Goal: Task Accomplishment & Management: Complete application form

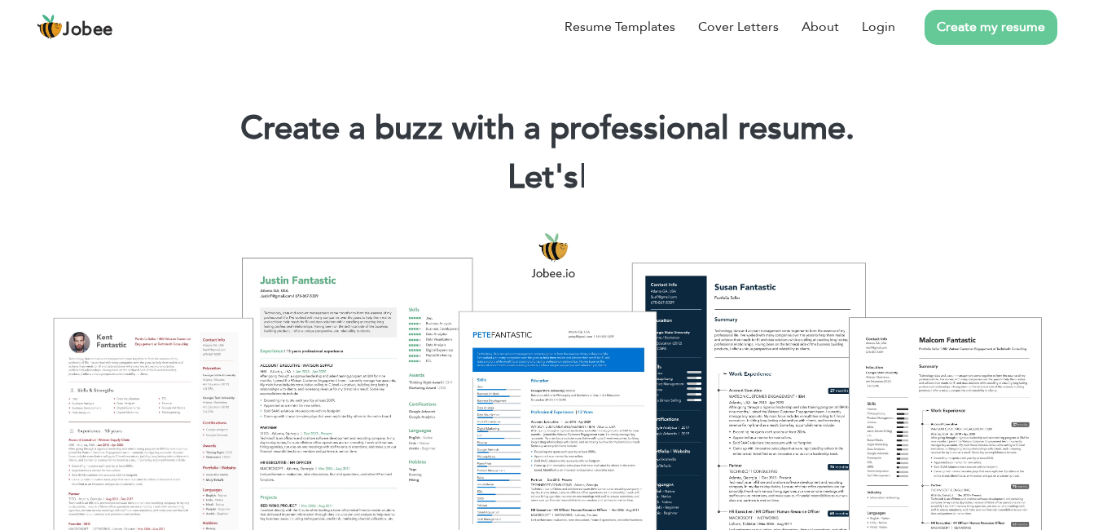
click at [988, 38] on link "Create my resume" at bounding box center [991, 27] width 133 height 35
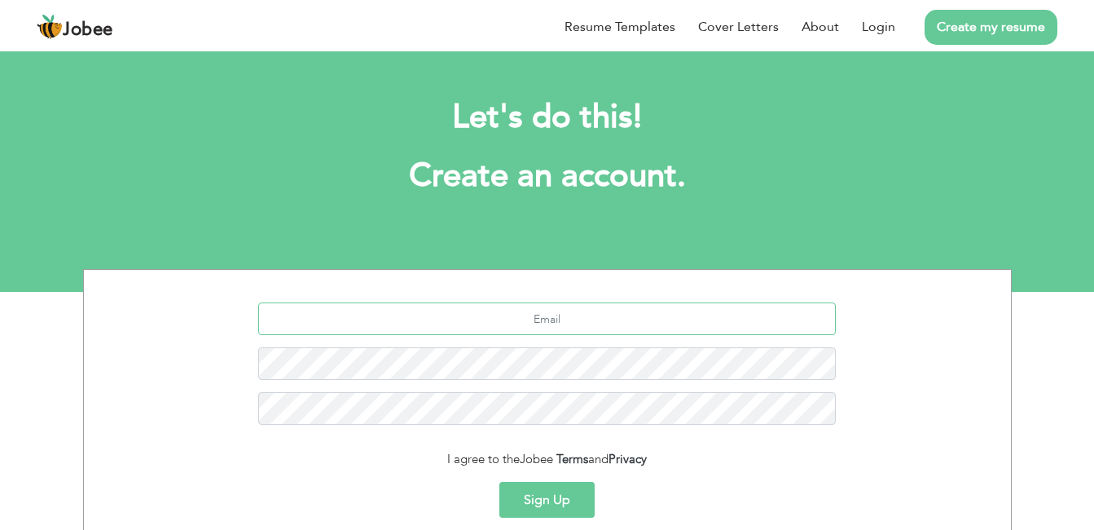
click at [606, 319] on input "text" at bounding box center [547, 318] width 578 height 33
type input "[EMAIL_ADDRESS][DOMAIN_NAME]"
click at [539, 505] on button "Sign Up" at bounding box center [547, 500] width 95 height 36
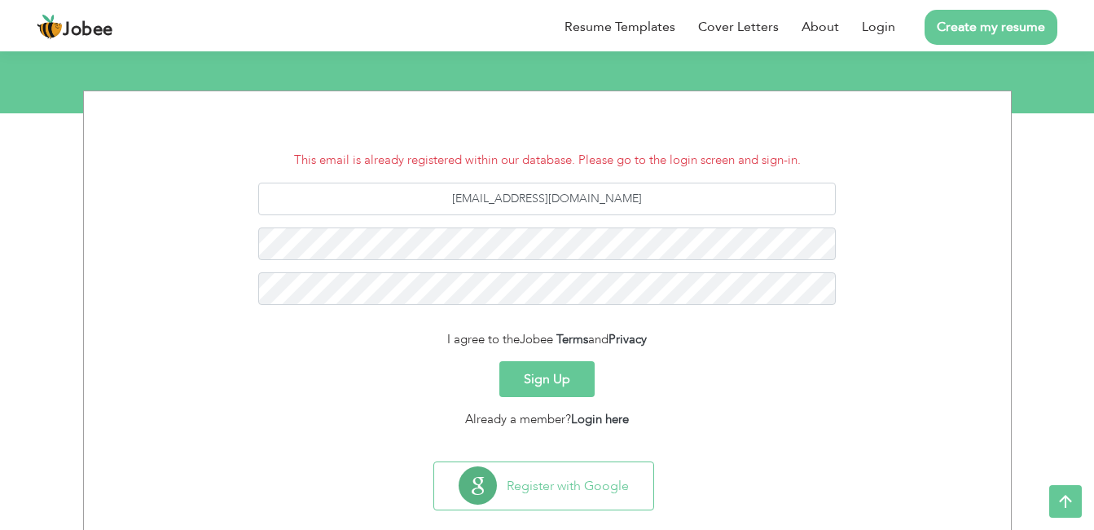
scroll to position [205, 0]
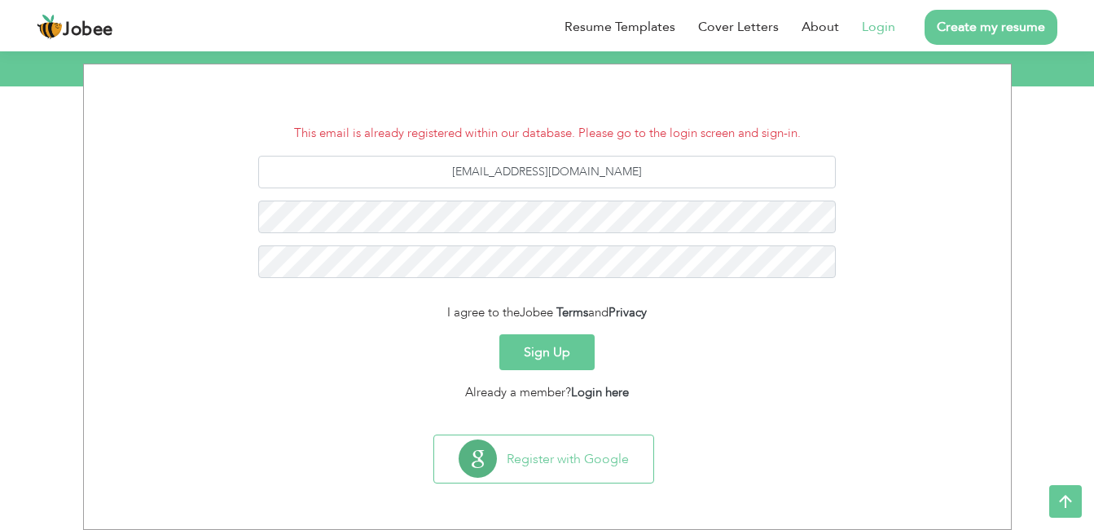
click at [865, 30] on link "Login" at bounding box center [878, 27] width 33 height 20
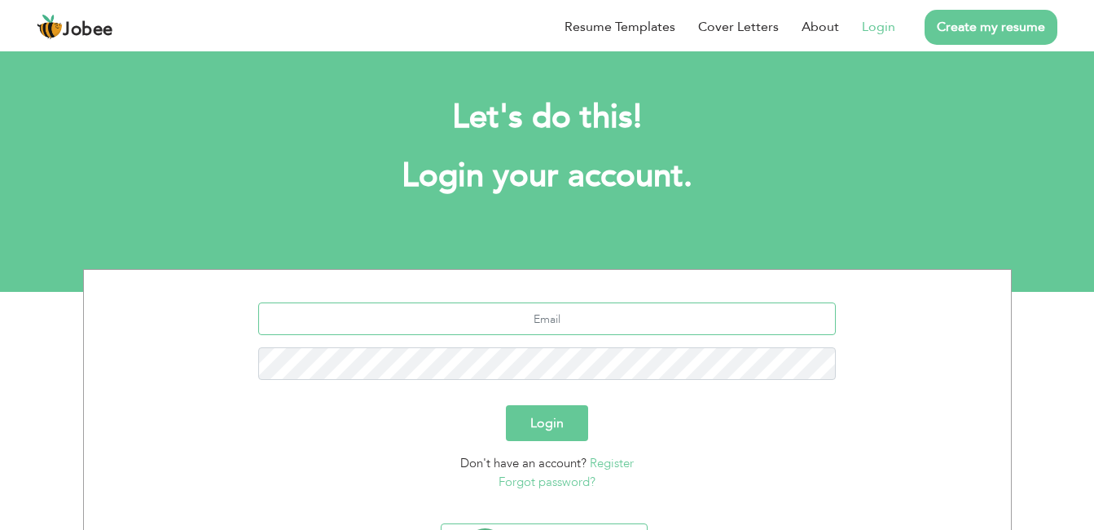
click at [531, 308] on input "text" at bounding box center [547, 318] width 578 height 33
type input "ayzafar022@gmail.com"
click at [521, 486] on link "Forgot password?" at bounding box center [547, 481] width 97 height 16
click at [556, 480] on link "Forgot password?" at bounding box center [547, 481] width 97 height 16
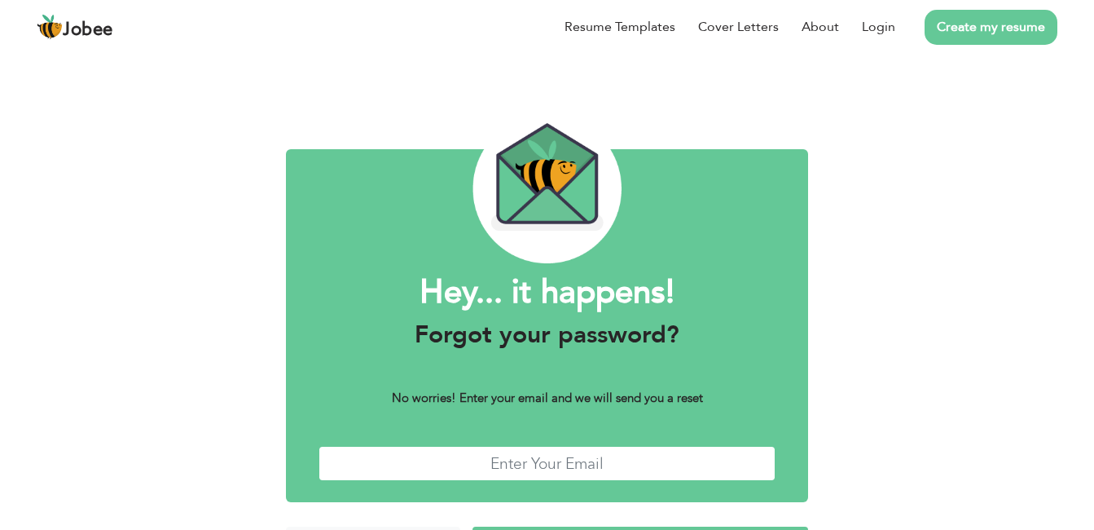
click at [549, 460] on input "text" at bounding box center [548, 463] width 458 height 35
type input "[EMAIL_ADDRESS][DOMAIN_NAME]"
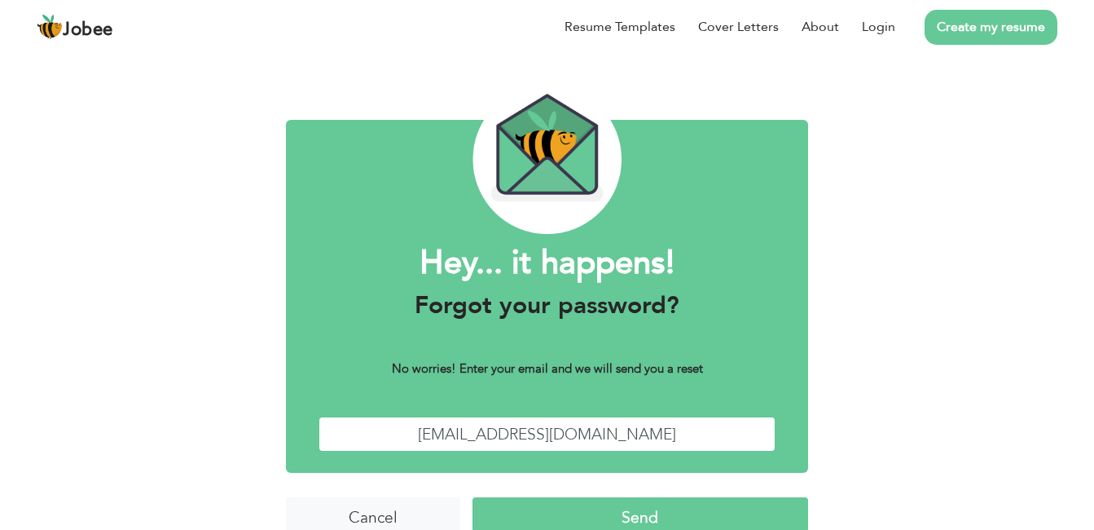
scroll to position [56, 0]
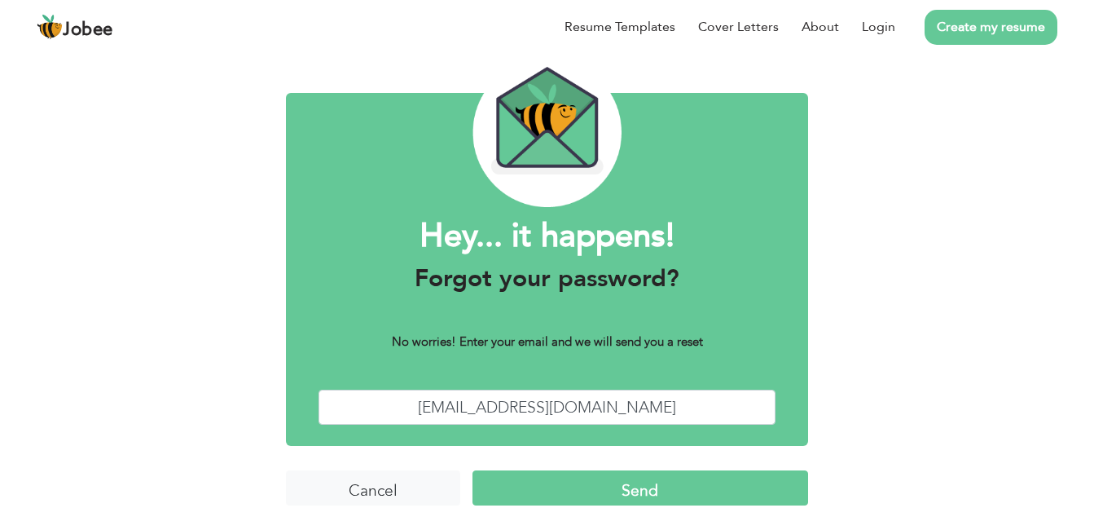
click at [687, 496] on input "Send" at bounding box center [641, 487] width 337 height 35
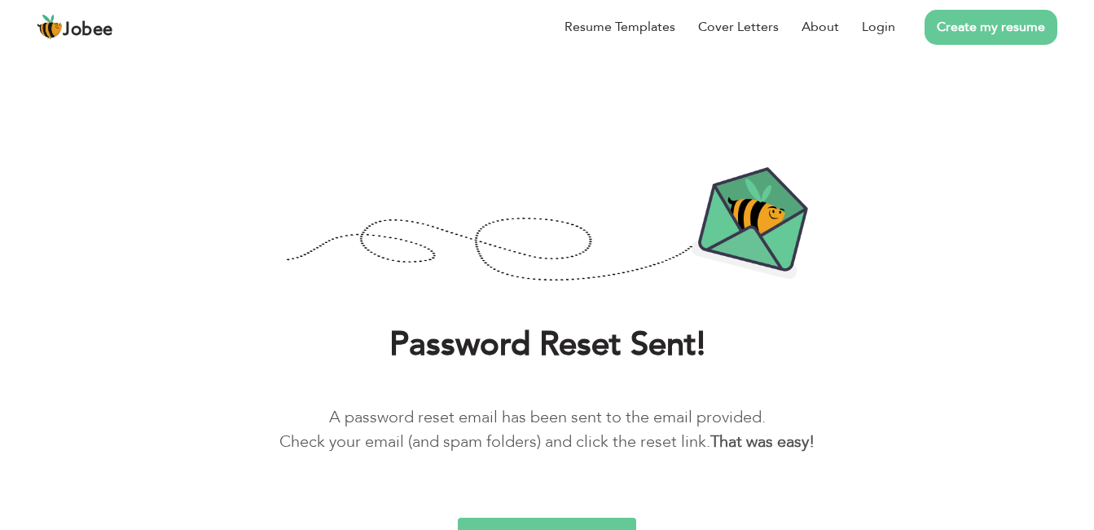
scroll to position [23, 0]
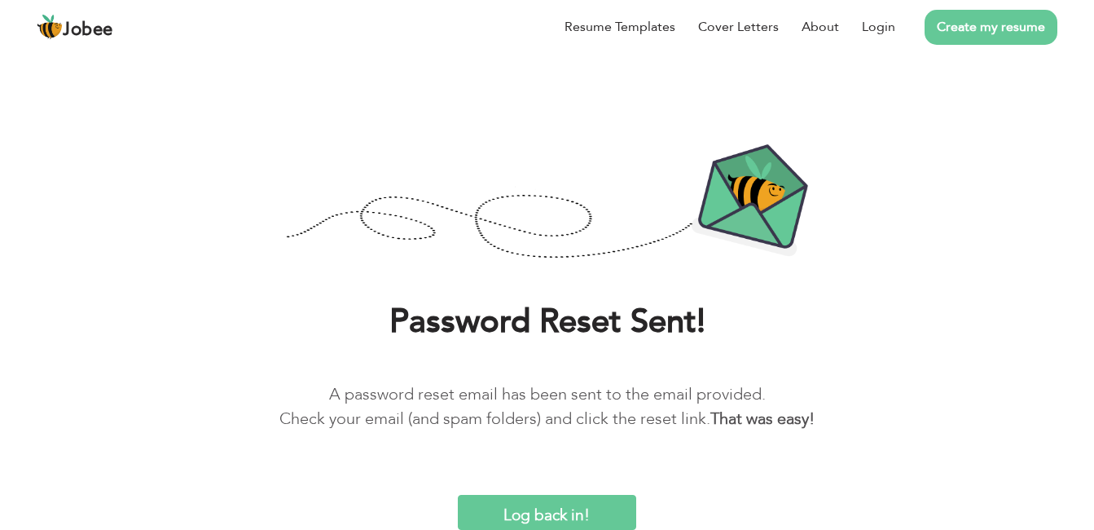
click at [551, 517] on input "Log back in!" at bounding box center [547, 512] width 178 height 35
click at [551, 513] on input "Log back in!" at bounding box center [547, 512] width 178 height 35
click at [552, 505] on input "Log back in!" at bounding box center [547, 512] width 178 height 35
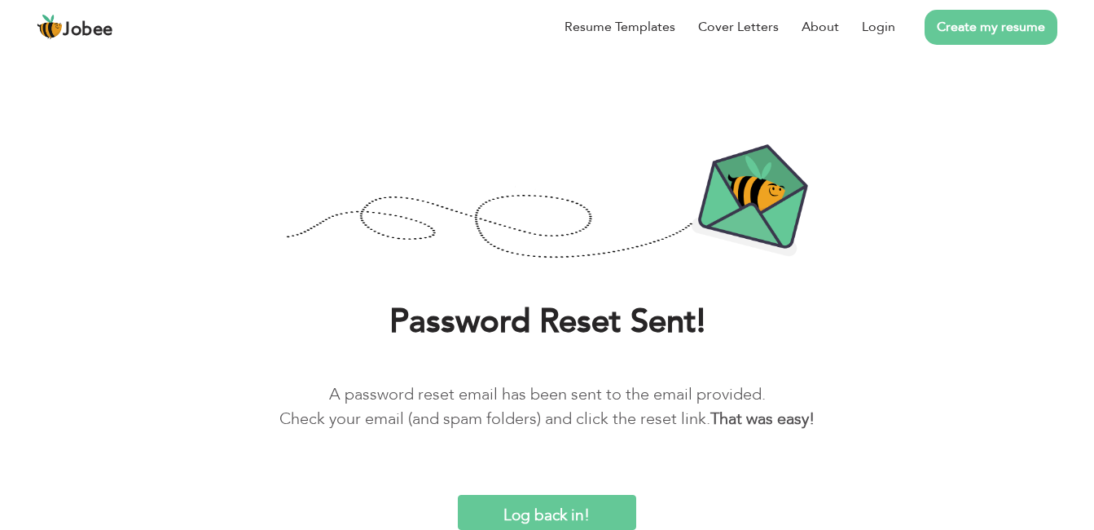
click at [552, 505] on input "Log back in!" at bounding box center [547, 512] width 178 height 35
click at [549, 273] on div "Password Reset Sent! A password reset email has been sent to the email provided…" at bounding box center [547, 316] width 1094 height 425
click at [983, 29] on link "Create my resume" at bounding box center [991, 27] width 133 height 35
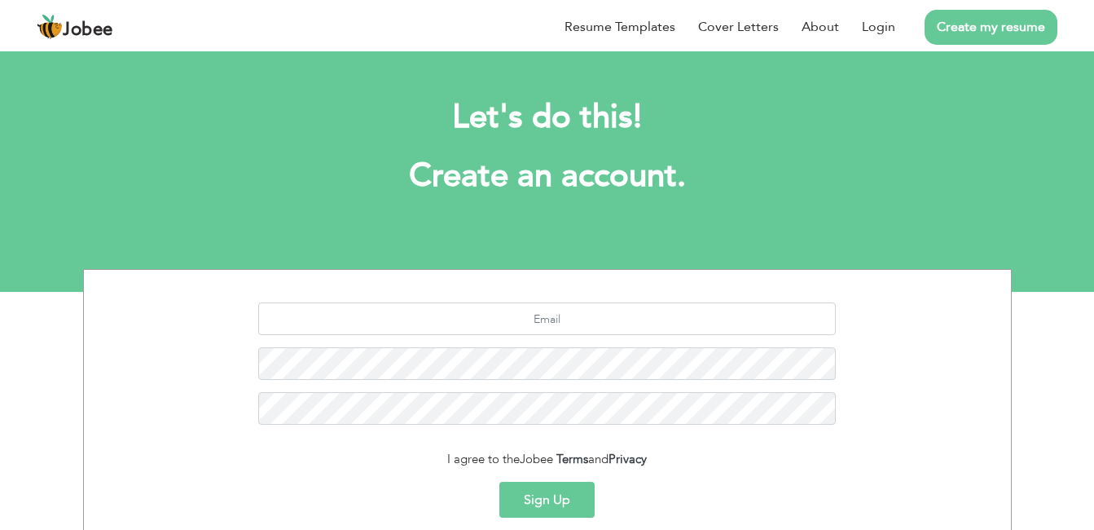
click at [482, 336] on div at bounding box center [547, 369] width 903 height 134
click at [484, 327] on input "text" at bounding box center [547, 318] width 578 height 33
click at [547, 318] on input "text" at bounding box center [547, 318] width 578 height 33
click at [527, 319] on input "[EMAIL_ADDRESS][DOMAIN_NAME]" at bounding box center [547, 318] width 578 height 33
type input "[EMAIL_ADDRESS][DOMAIN_NAME]"
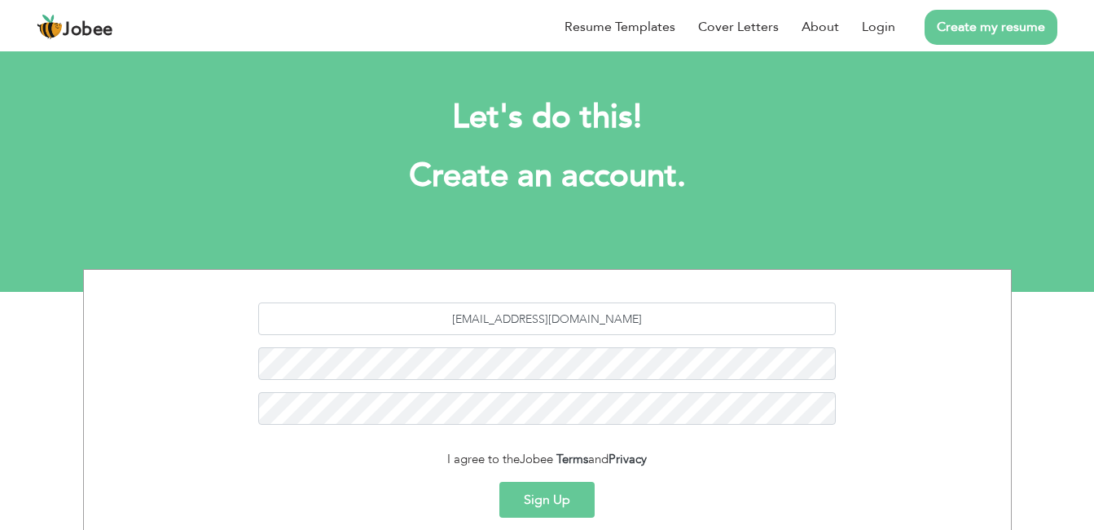
click at [518, 491] on button "Sign Up" at bounding box center [547, 500] width 95 height 36
click at [551, 491] on button "Sign Up" at bounding box center [547, 500] width 95 height 36
click at [975, 182] on h1 "Create an account." at bounding box center [548, 176] width 880 height 42
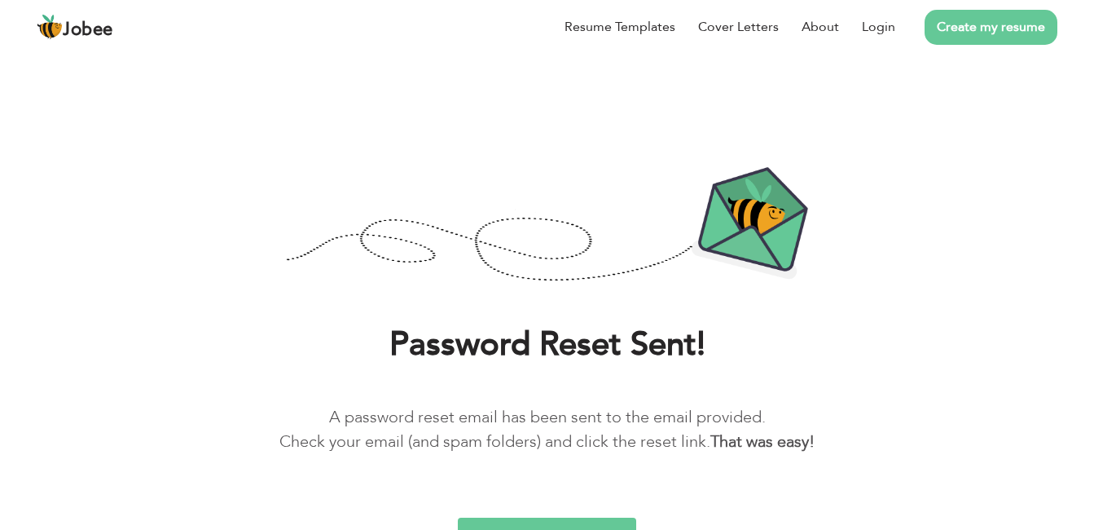
click at [986, 32] on link "Create my resume" at bounding box center [991, 27] width 133 height 35
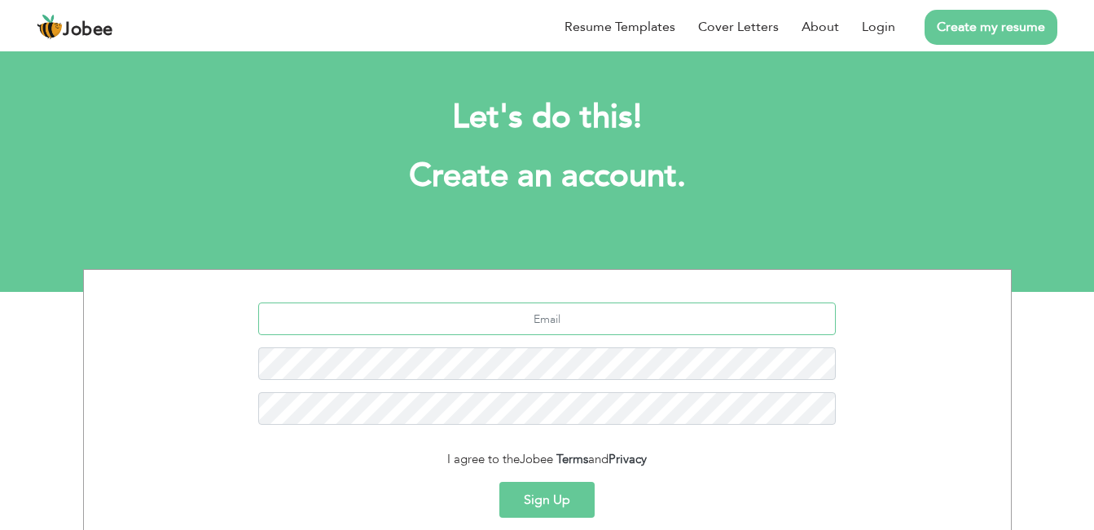
click at [550, 327] on input "text" at bounding box center [547, 318] width 578 height 33
type input "[EMAIL_ADDRESS][DOMAIN_NAME]"
click at [556, 507] on button "Sign Up" at bounding box center [547, 500] width 95 height 36
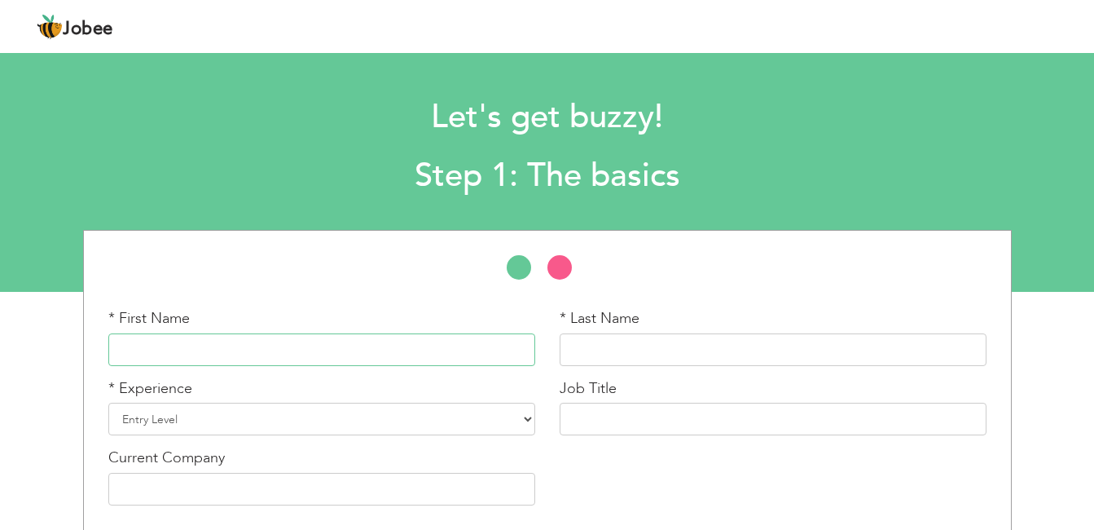
click at [460, 354] on input "text" at bounding box center [321, 349] width 427 height 33
type input "[PERSON_NAME]"
click at [681, 354] on input "text" at bounding box center [773, 349] width 427 height 33
type input "Zafar"
click at [341, 421] on select "Entry Level Less than 1 Year 1 Year 2 Years 3 Years 4 Years 5 Years 6 Years 7 Y…" at bounding box center [321, 419] width 427 height 33
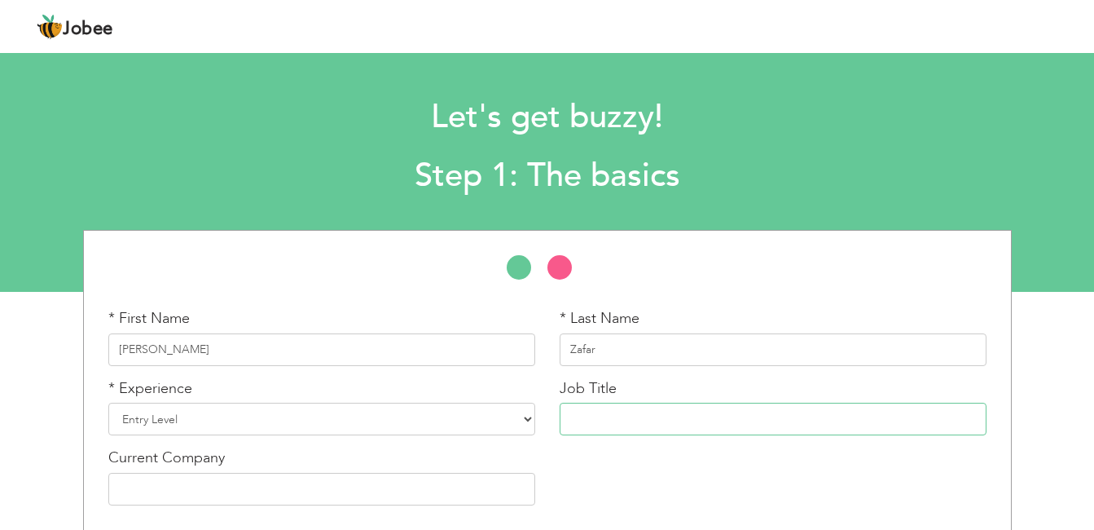
click at [715, 411] on input "text" at bounding box center [773, 419] width 427 height 33
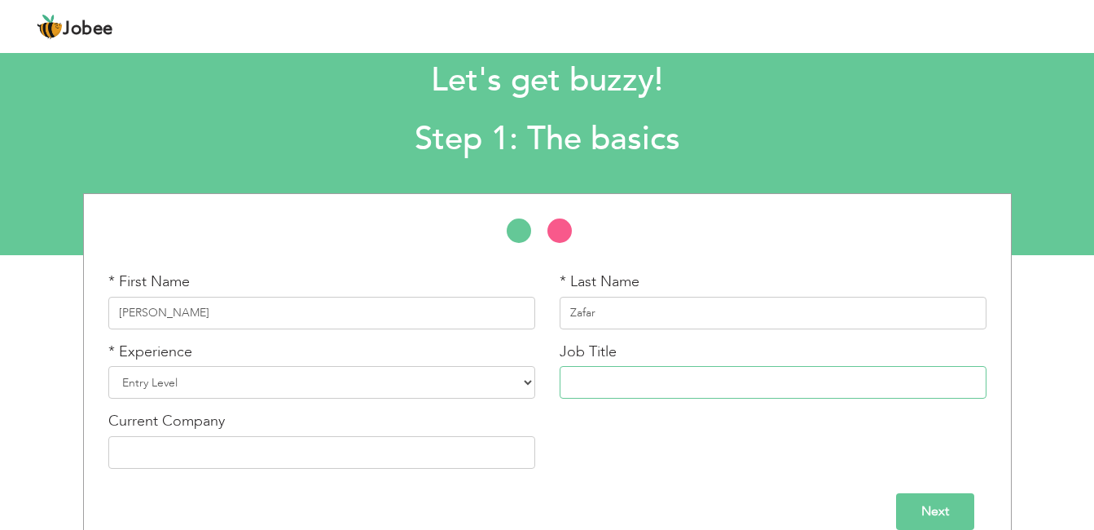
scroll to position [62, 0]
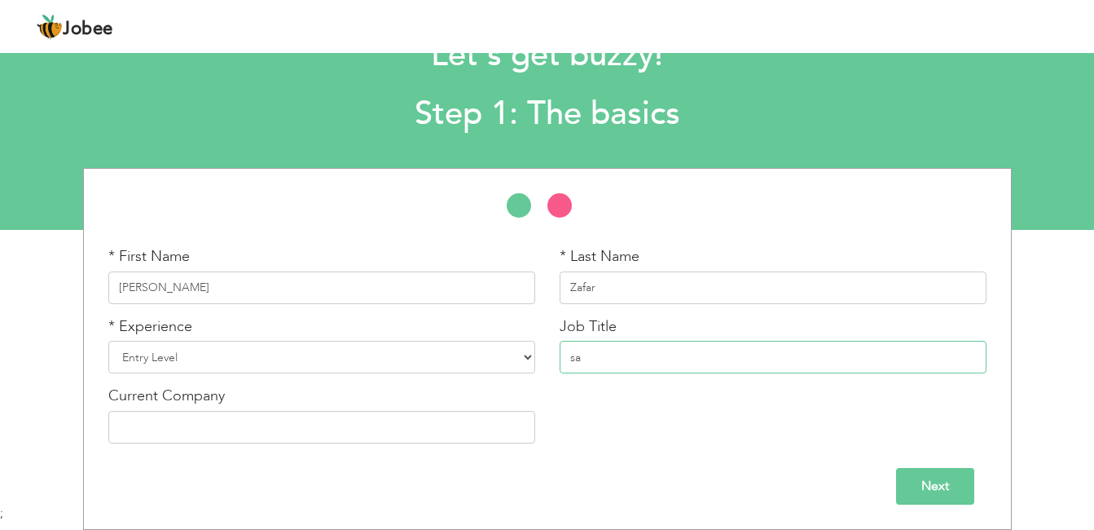
type input "s"
type input "Sales Representative"
click at [485, 358] on select "Entry Level Less than 1 Year 1 Year 2 Years 3 Years 4 Years 5 Years 6 Years 7 Y…" at bounding box center [321, 357] width 427 height 33
select select "2"
click at [108, 341] on select "Entry Level Less than 1 Year 1 Year 2 Years 3 Years 4 Years 5 Years 6 Years 7 Y…" at bounding box center [321, 357] width 427 height 33
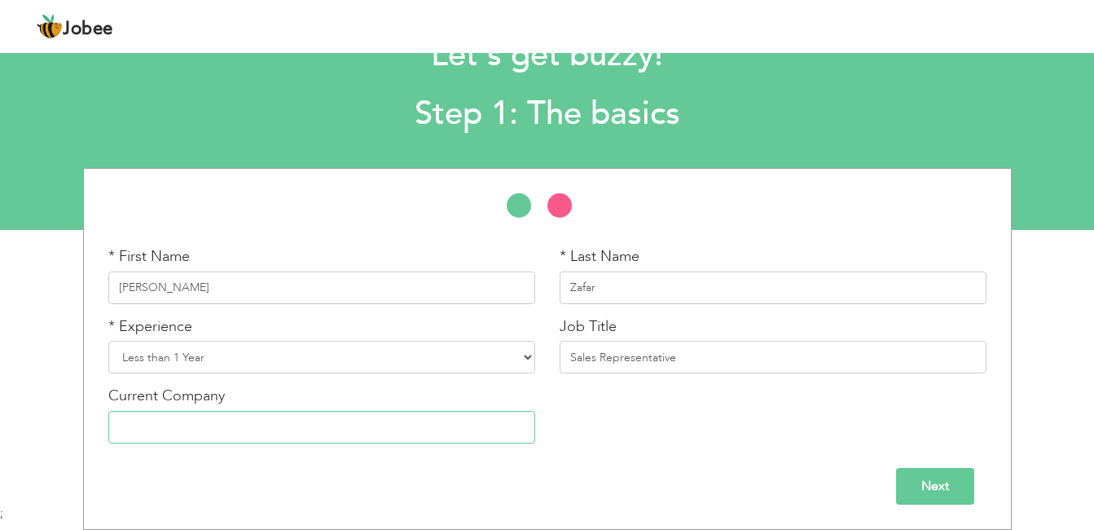
click at [322, 424] on input "text" at bounding box center [321, 427] width 427 height 33
click at [910, 476] on input "Next" at bounding box center [935, 486] width 78 height 37
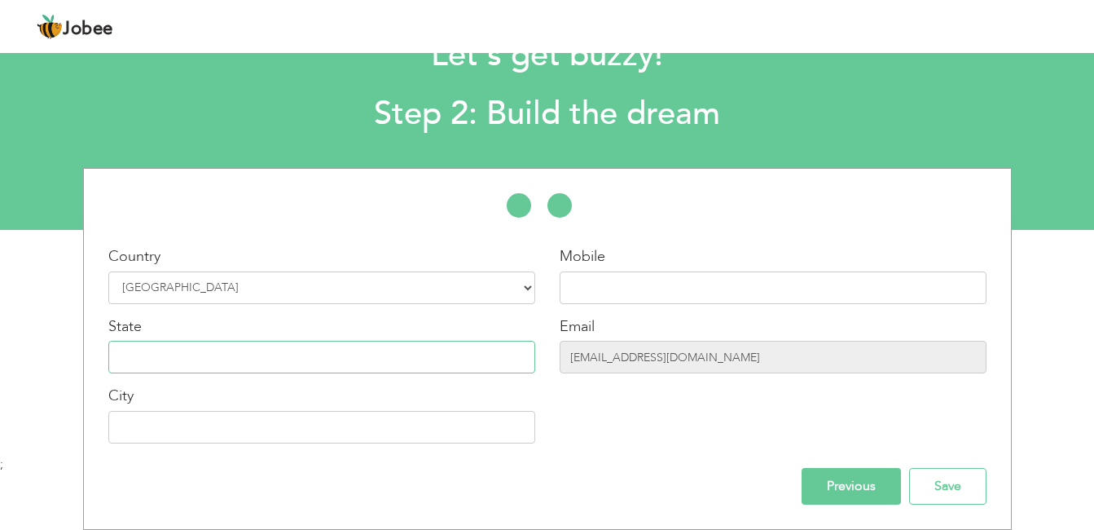
click at [358, 349] on input "text" at bounding box center [321, 357] width 427 height 33
click at [349, 420] on input "text" at bounding box center [321, 427] width 427 height 33
type input "[GEOGRAPHIC_DATA]"
click at [618, 291] on input "text" at bounding box center [773, 287] width 427 height 33
type input "03282043956"
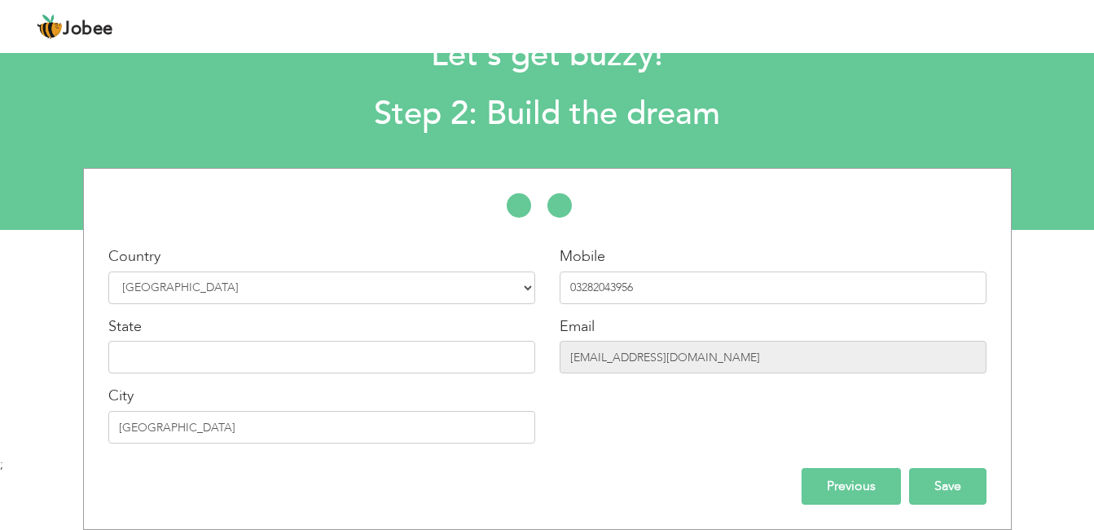
click at [963, 482] on input "Save" at bounding box center [947, 486] width 77 height 37
click at [962, 490] on input "Save" at bounding box center [947, 486] width 77 height 37
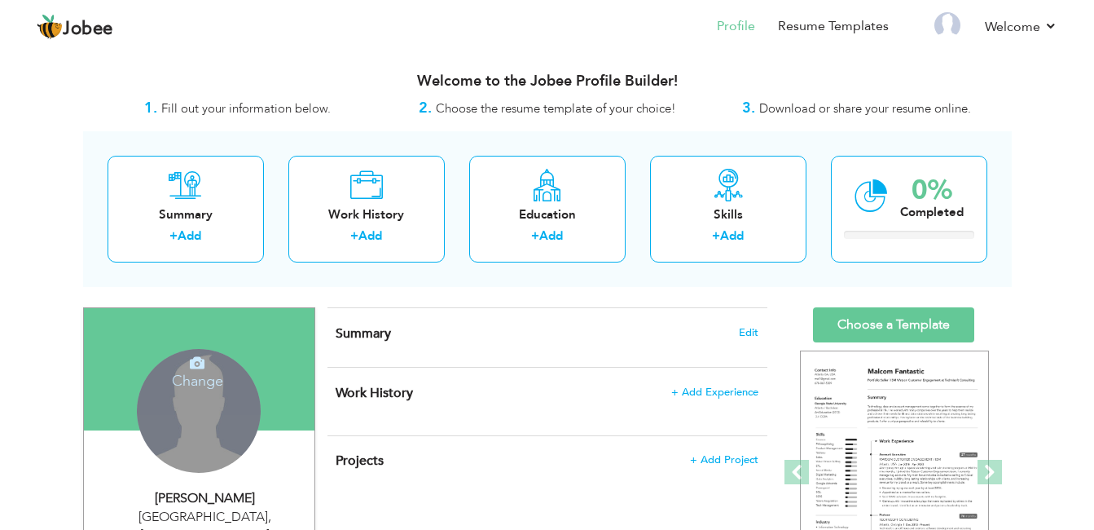
click at [178, 372] on h4 "Change" at bounding box center [197, 369] width 117 height 39
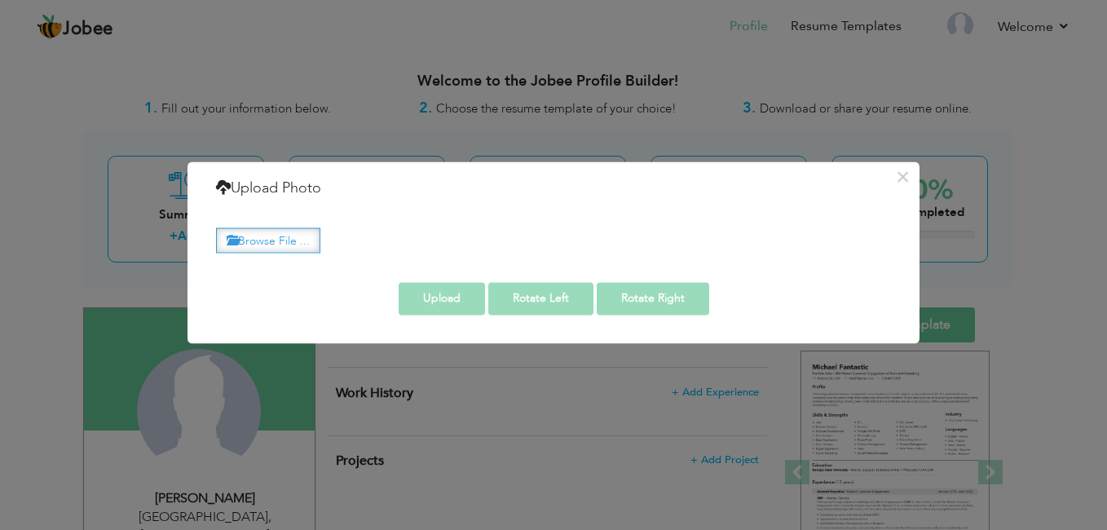
click at [312, 241] on label "Browse File ..." at bounding box center [268, 239] width 104 height 25
click at [0, 0] on input "Browse File ..." at bounding box center [0, 0] width 0 height 0
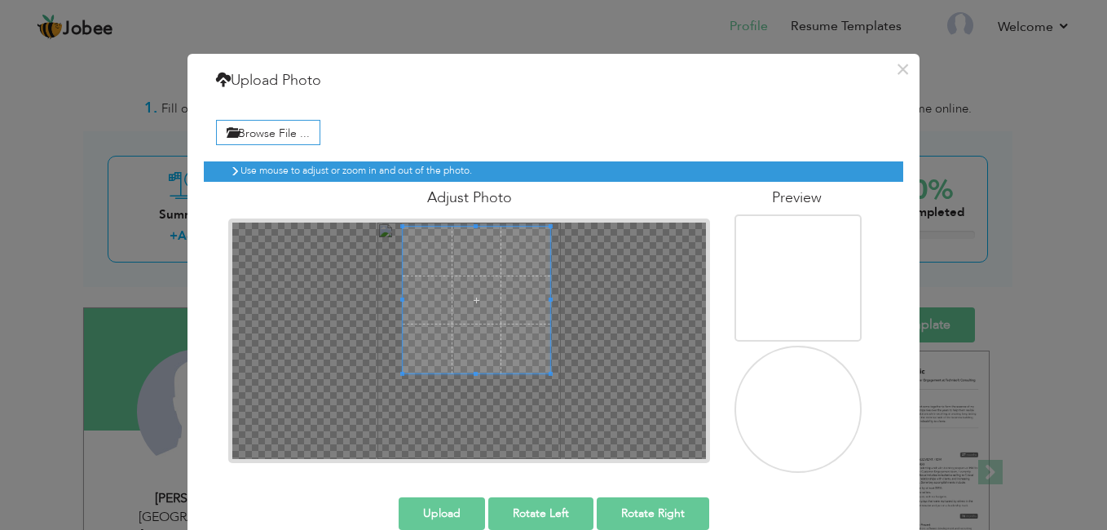
click at [500, 242] on span at bounding box center [476, 300] width 147 height 147
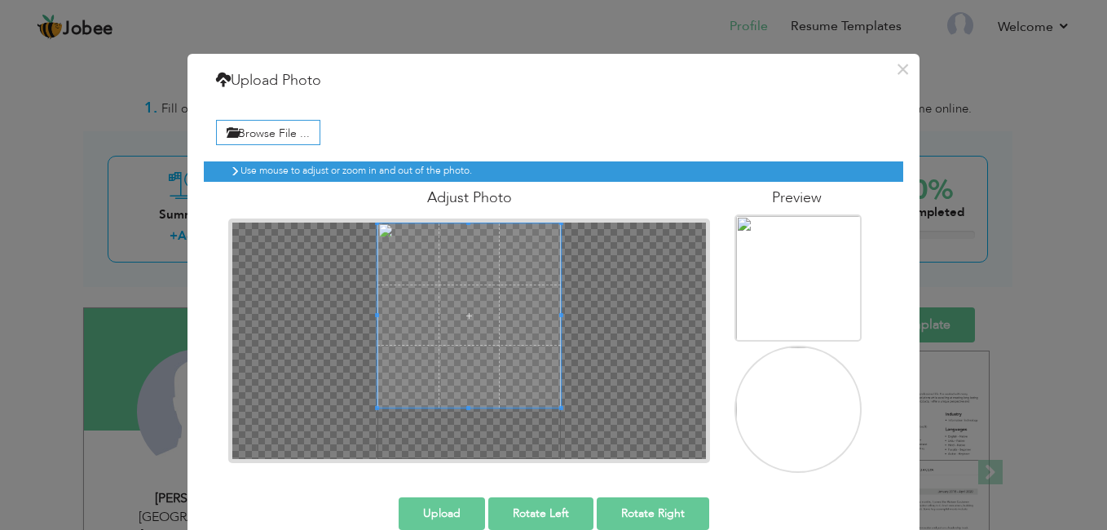
click at [429, 284] on div at bounding box center [469, 315] width 184 height 184
click at [889, 69] on button "×" at bounding box center [902, 69] width 26 height 26
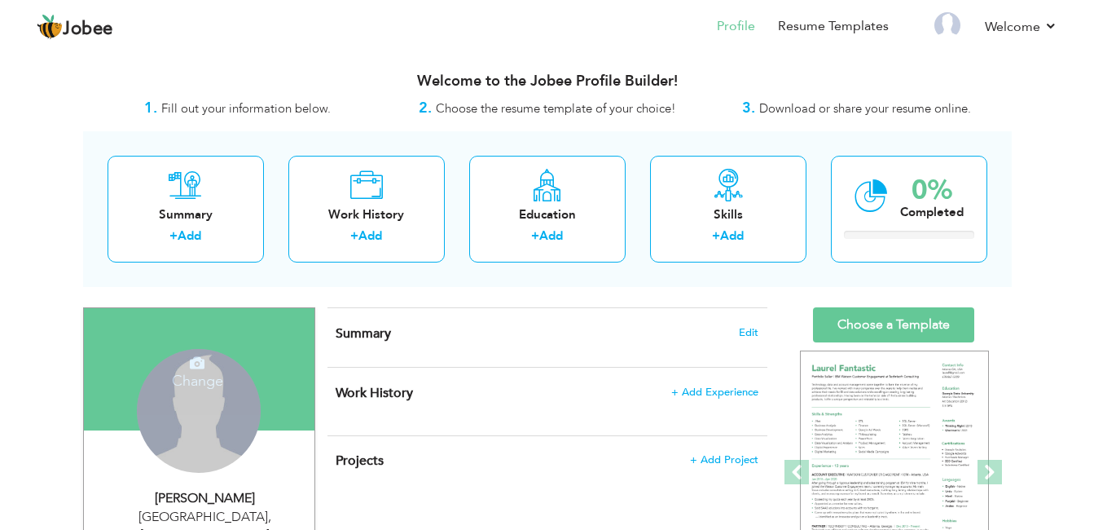
click at [152, 422] on div "Change Remove" at bounding box center [199, 411] width 124 height 124
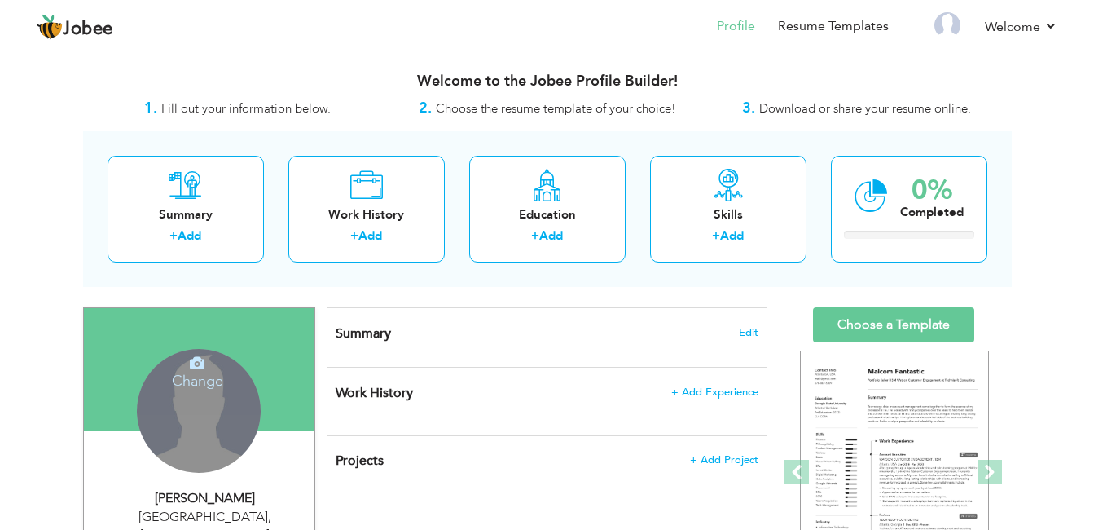
click at [229, 369] on h4 "Change" at bounding box center [197, 369] width 117 height 39
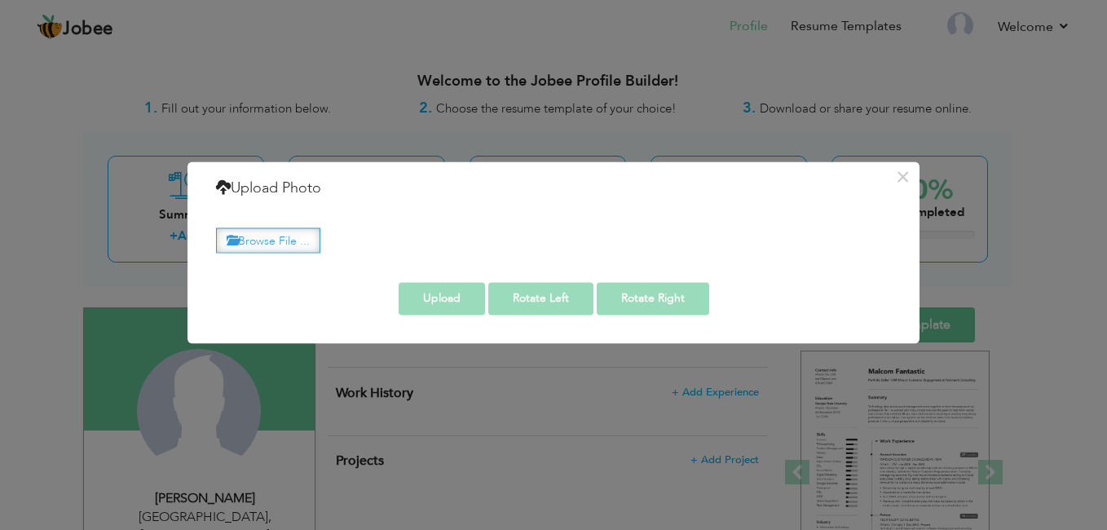
click at [264, 244] on label "Browse File ..." at bounding box center [268, 239] width 104 height 25
click at [0, 0] on input "Browse File ..." at bounding box center [0, 0] width 0 height 0
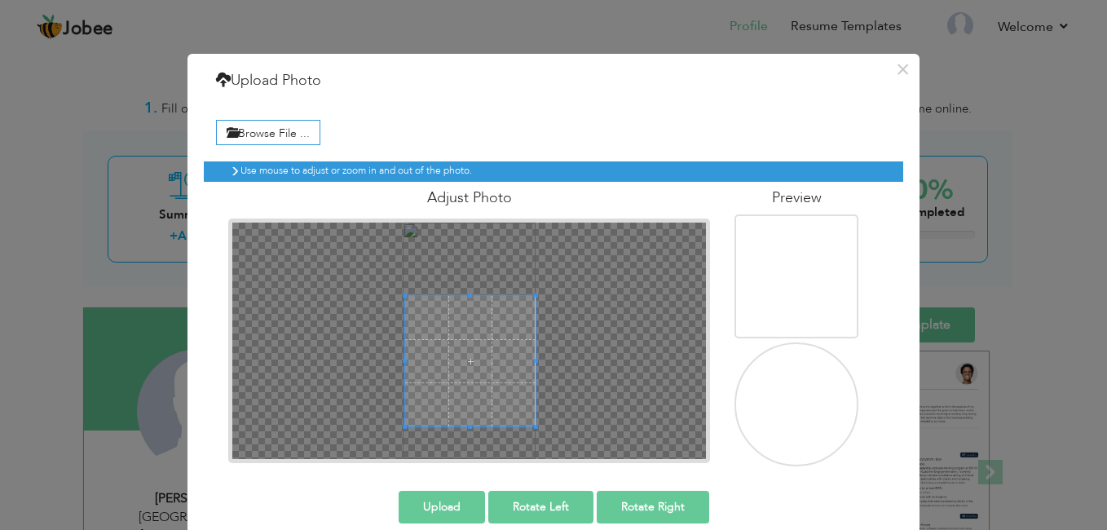
click at [491, 376] on span at bounding box center [470, 361] width 130 height 130
click at [453, 503] on button "Upload" at bounding box center [441, 507] width 86 height 33
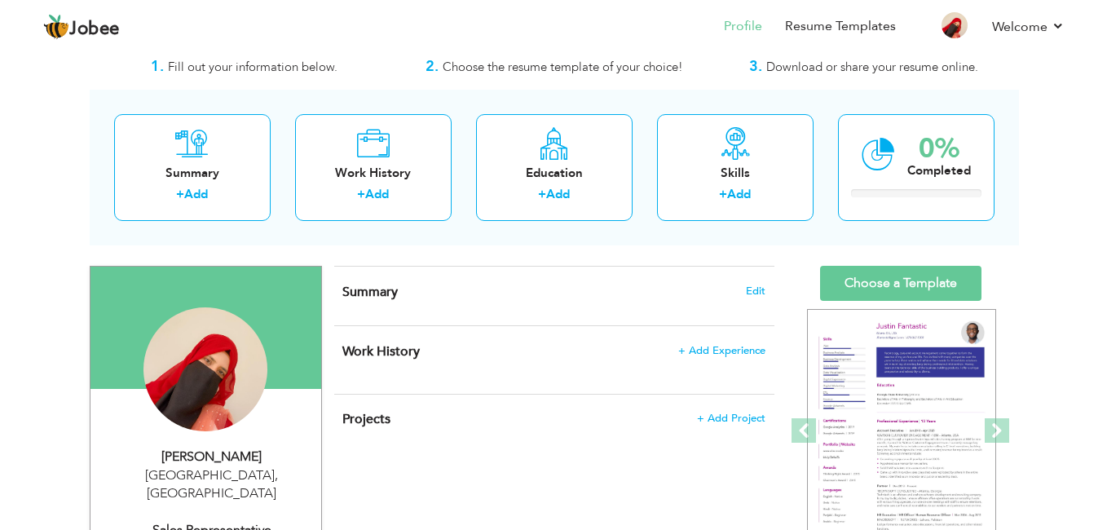
scroll to position [58, 0]
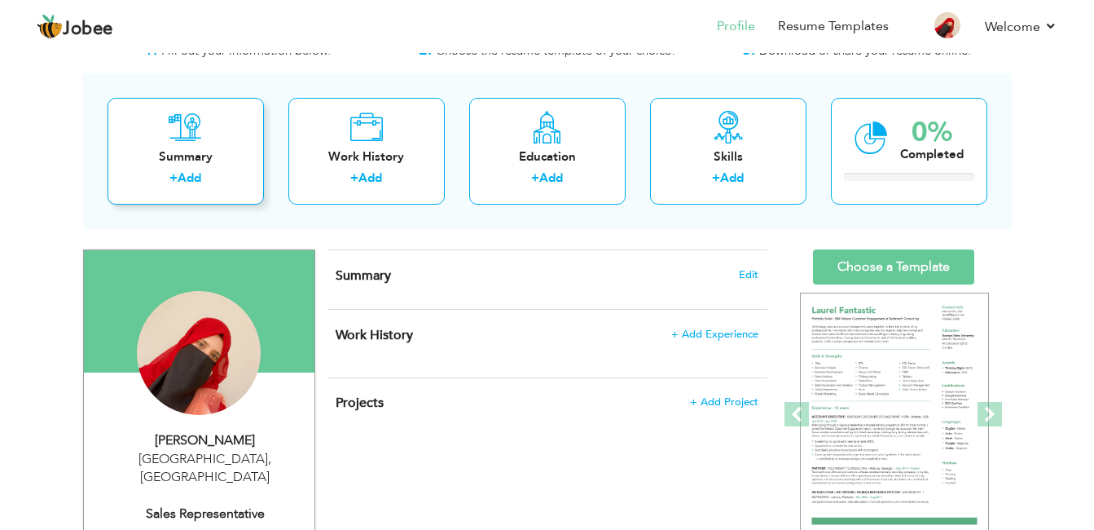
click at [219, 163] on div "Summary" at bounding box center [186, 156] width 130 height 17
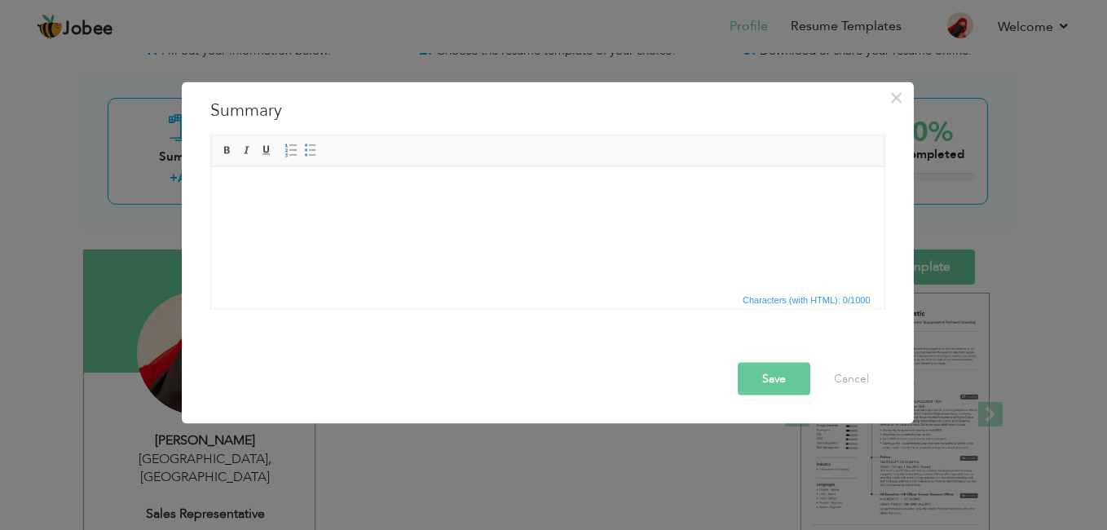
click at [297, 196] on body at bounding box center [547, 191] width 640 height 17
click at [771, 385] on button "Save" at bounding box center [773, 379] width 73 height 33
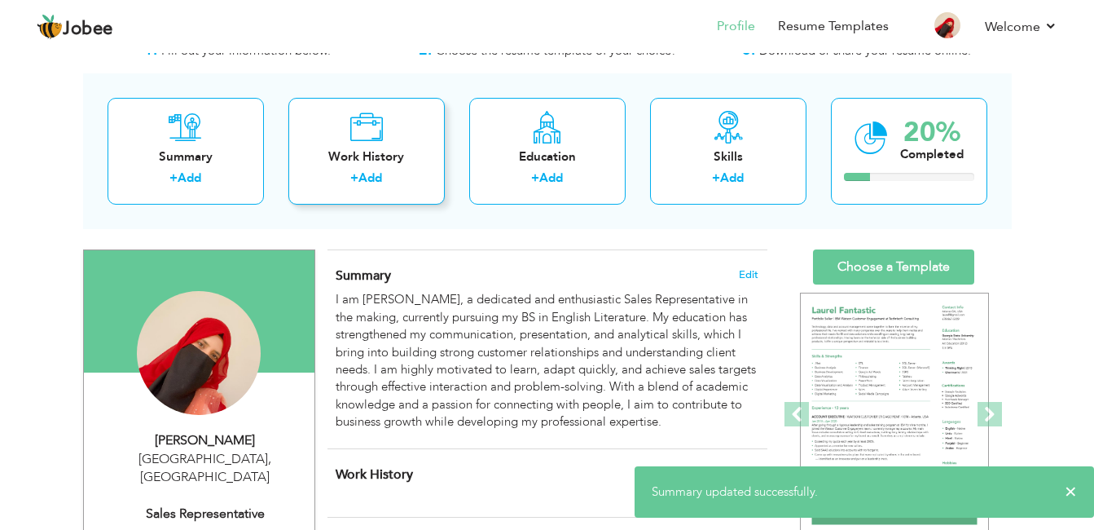
click at [321, 170] on div "+ Add" at bounding box center [366, 179] width 130 height 21
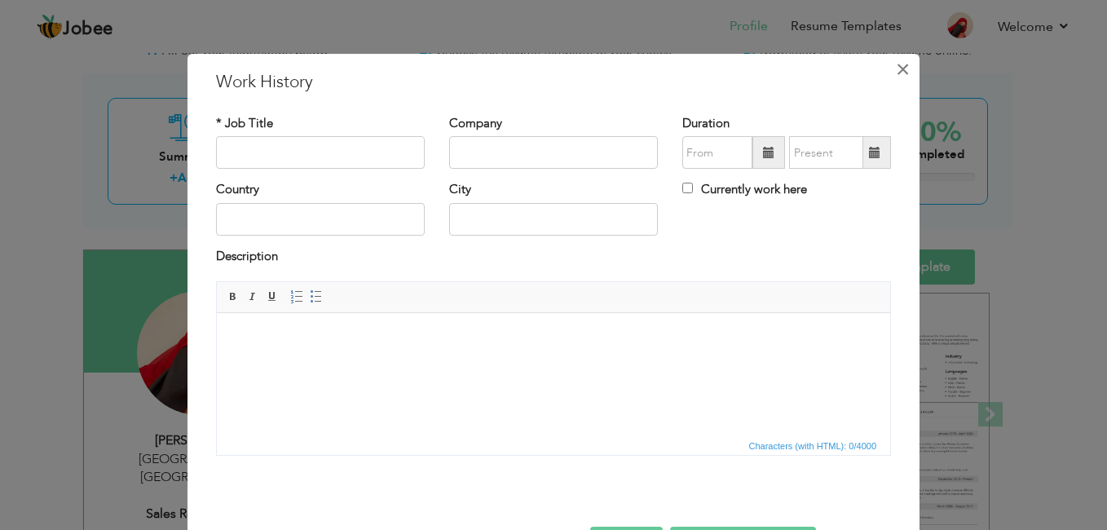
click at [896, 74] on span "×" at bounding box center [903, 69] width 14 height 29
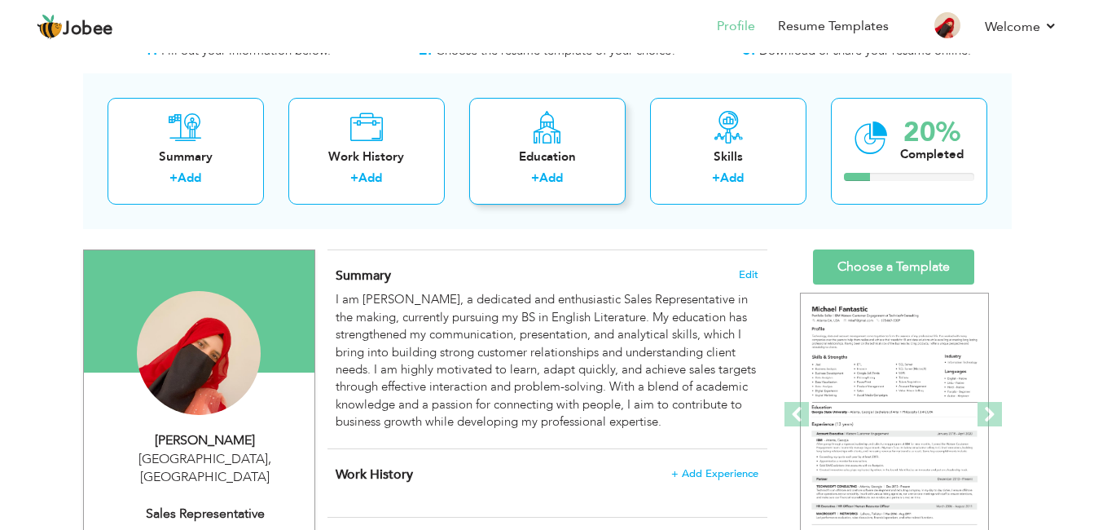
click at [579, 134] on div "Education + Add" at bounding box center [547, 151] width 156 height 107
radio input "true"
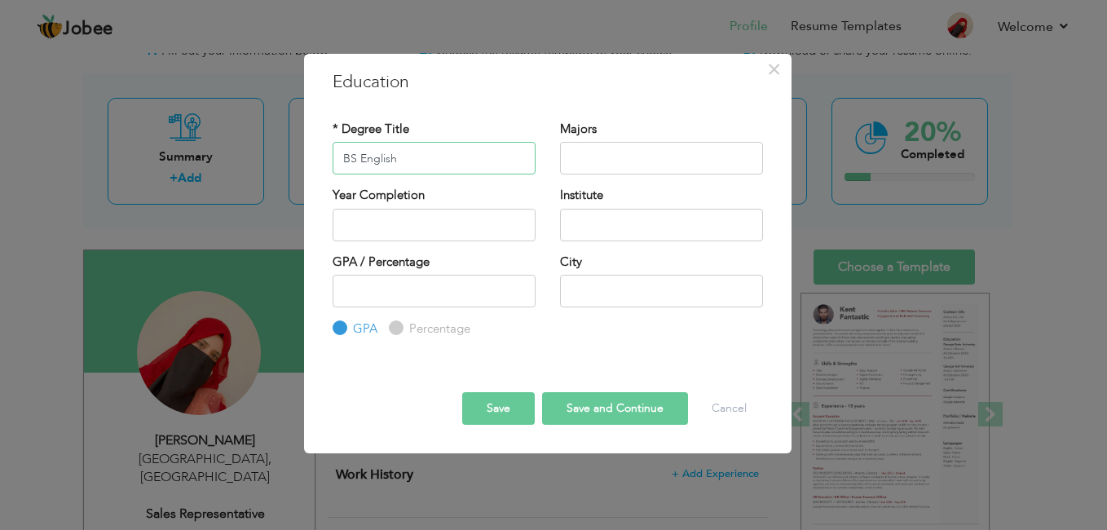
type input "BS English"
click at [400, 232] on input "2025" at bounding box center [433, 225] width 203 height 33
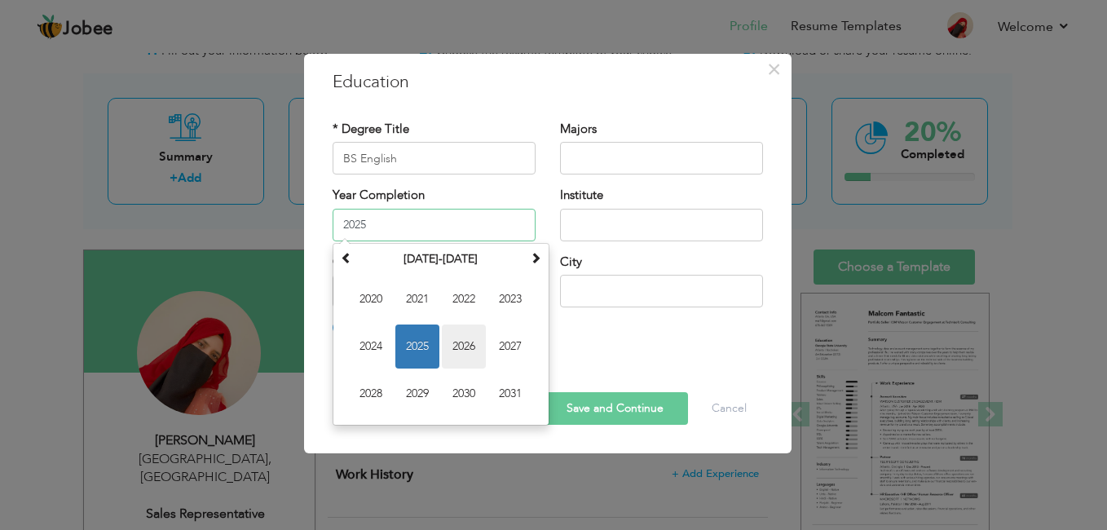
click at [469, 342] on span "2026" at bounding box center [464, 346] width 44 height 44
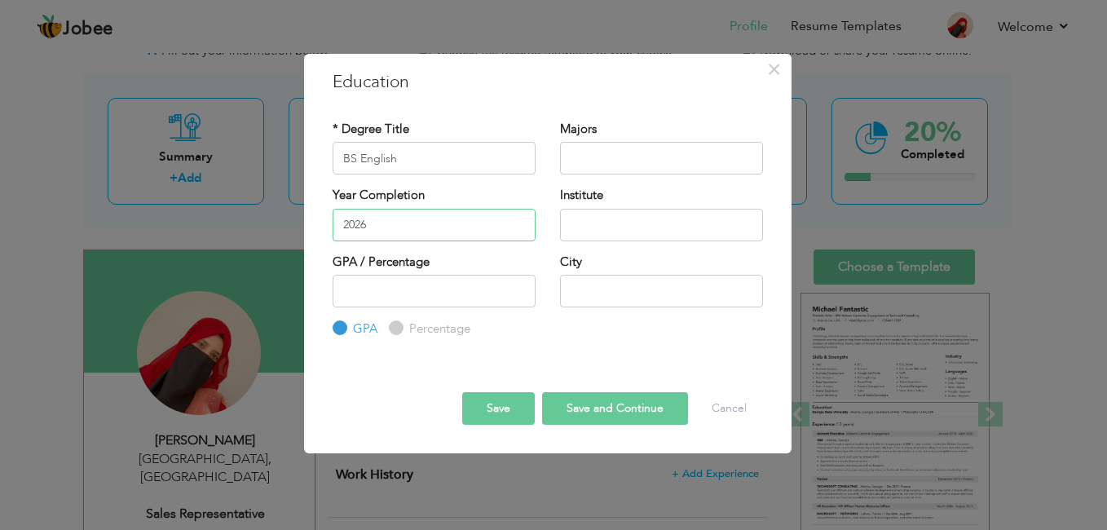
click at [413, 226] on input "2026" at bounding box center [433, 225] width 203 height 33
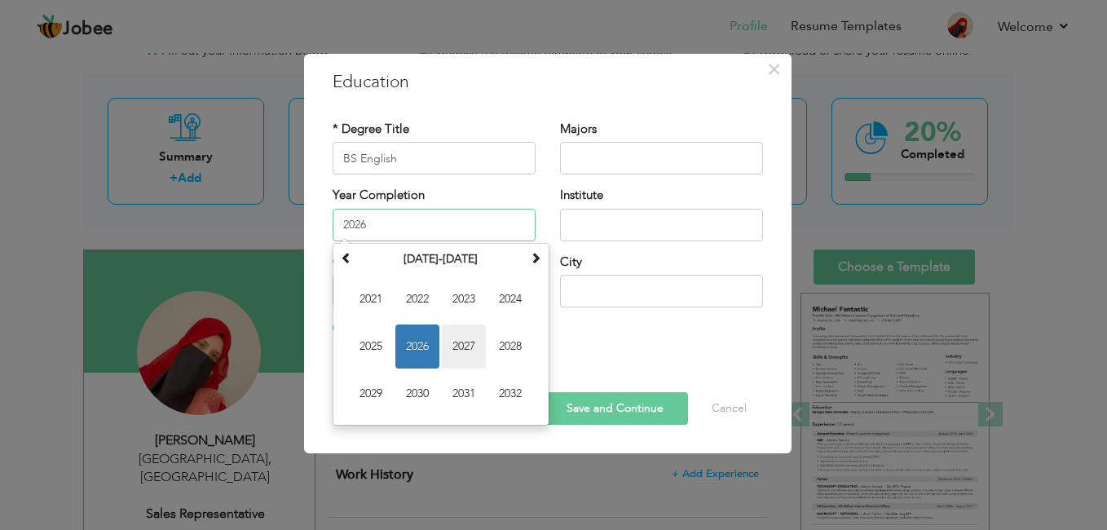
click at [465, 356] on span "2027" at bounding box center [464, 346] width 44 height 44
type input "2027"
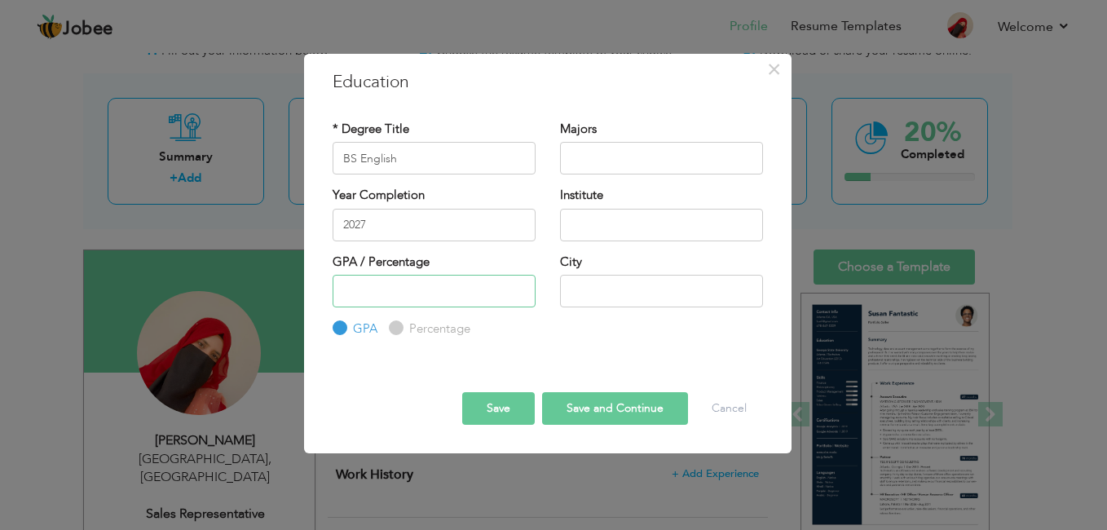
click at [382, 284] on input "number" at bounding box center [433, 291] width 203 height 33
click at [347, 325] on div "GPA" at bounding box center [354, 328] width 45 height 18
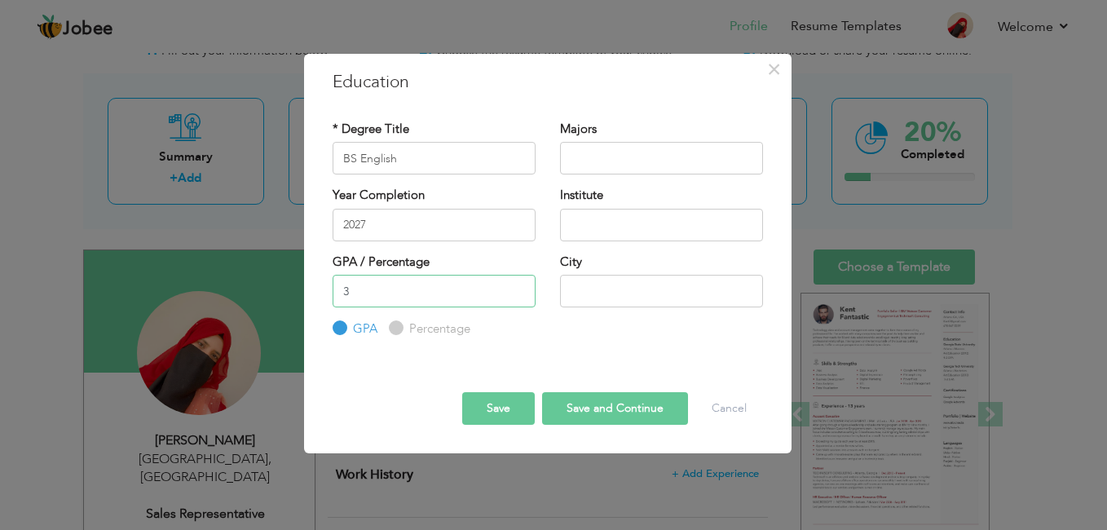
click at [370, 288] on input "3" at bounding box center [433, 291] width 203 height 33
type input "3.3"
click at [612, 157] on input "text" at bounding box center [661, 158] width 203 height 33
click at [623, 213] on input "text" at bounding box center [661, 225] width 203 height 33
type input "b"
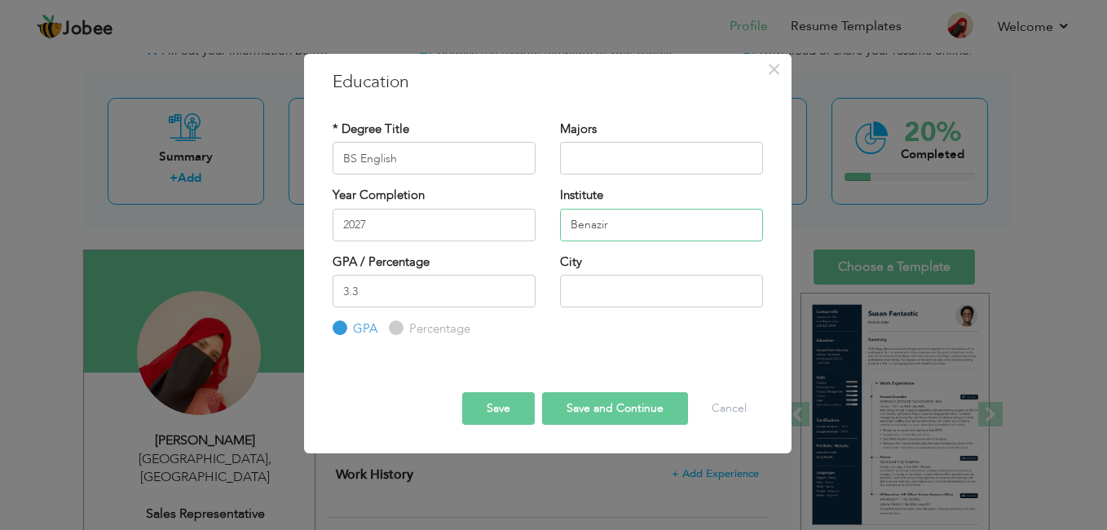
type input "Benazir"
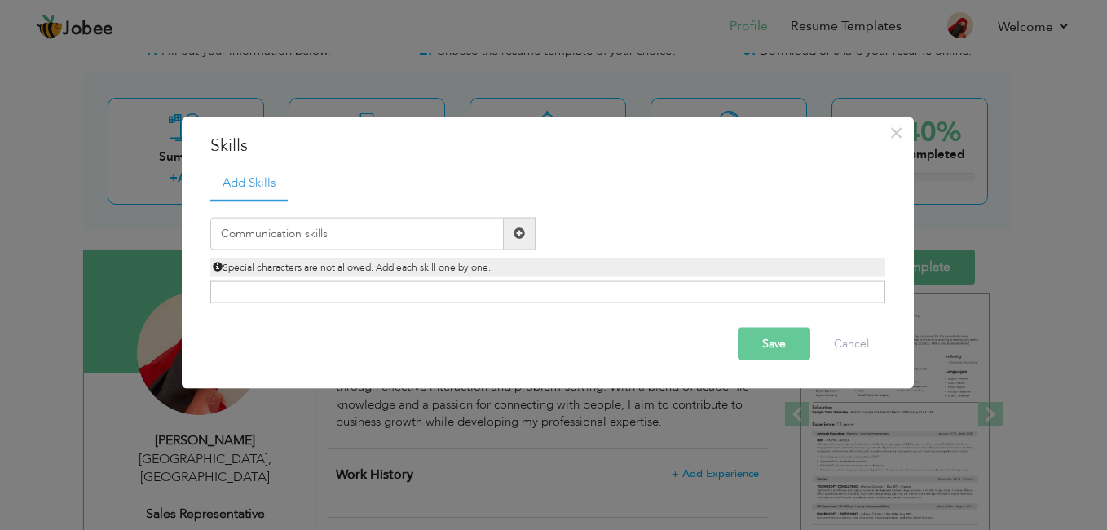
type input "Communication skills"
click at [518, 228] on span at bounding box center [518, 232] width 11 height 11
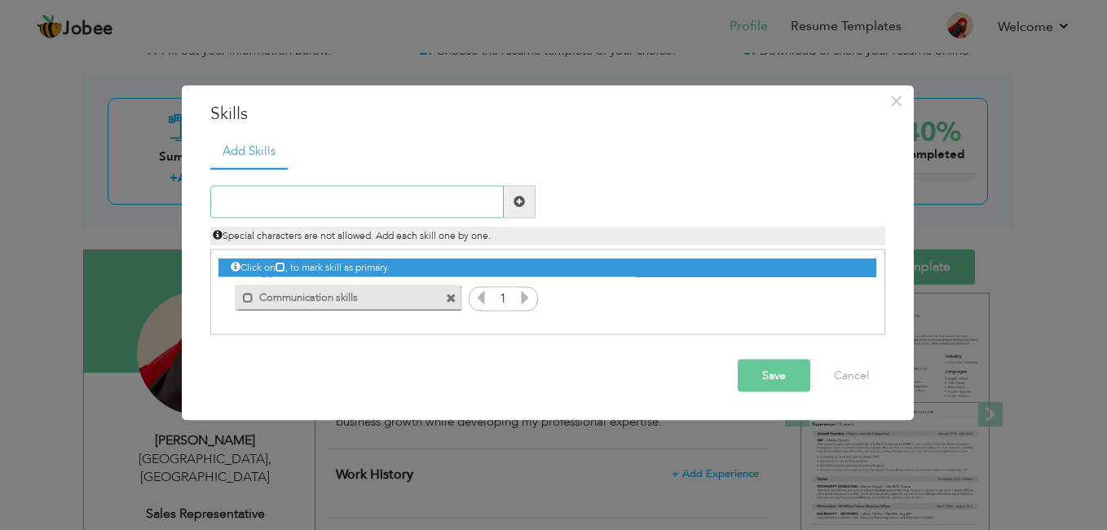
click at [407, 203] on input "text" at bounding box center [356, 201] width 293 height 33
type input "Negotiation Skills"
click at [515, 208] on span at bounding box center [520, 201] width 32 height 33
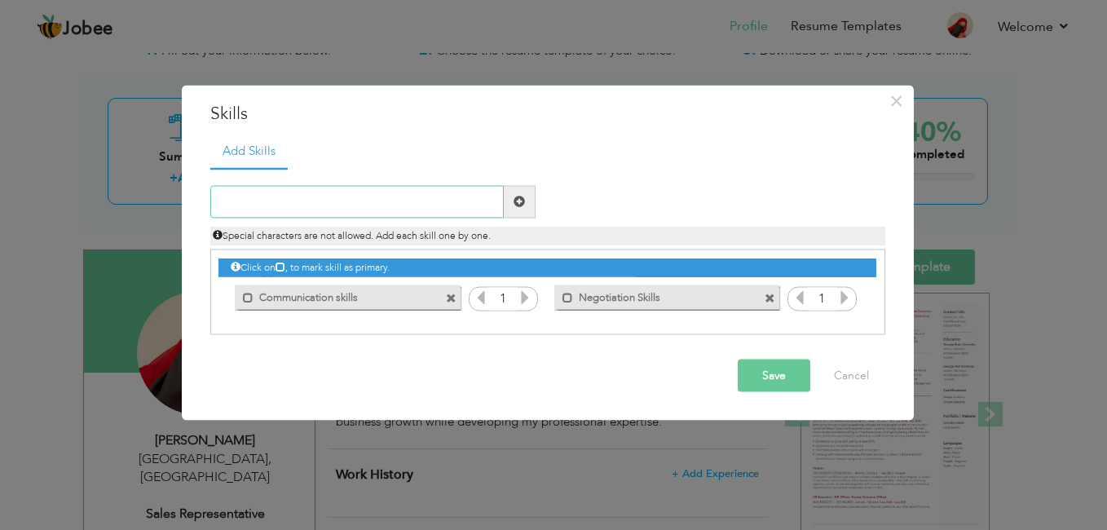
click at [436, 204] on input "text" at bounding box center [356, 201] width 293 height 33
click at [522, 302] on icon at bounding box center [524, 296] width 15 height 15
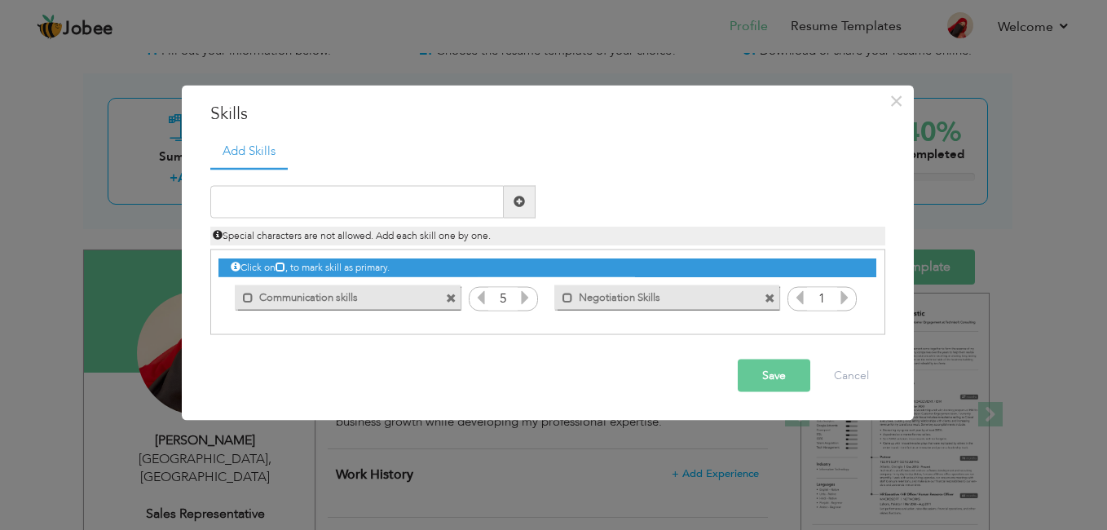
click at [522, 302] on icon at bounding box center [524, 296] width 15 height 15
click at [841, 295] on icon at bounding box center [844, 296] width 15 height 15
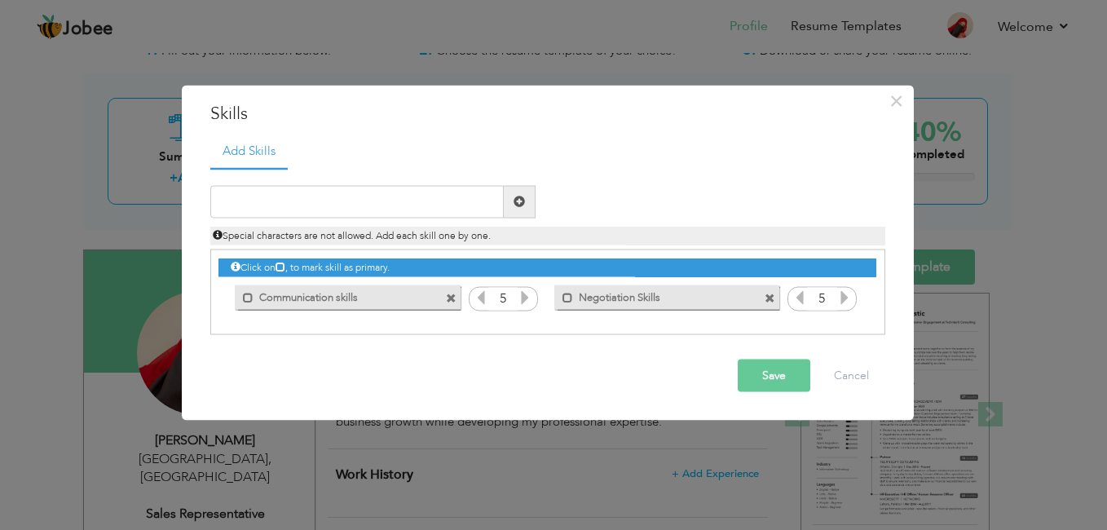
click at [841, 295] on icon at bounding box center [844, 296] width 15 height 15
click at [403, 199] on input "text" at bounding box center [356, 201] width 293 height 33
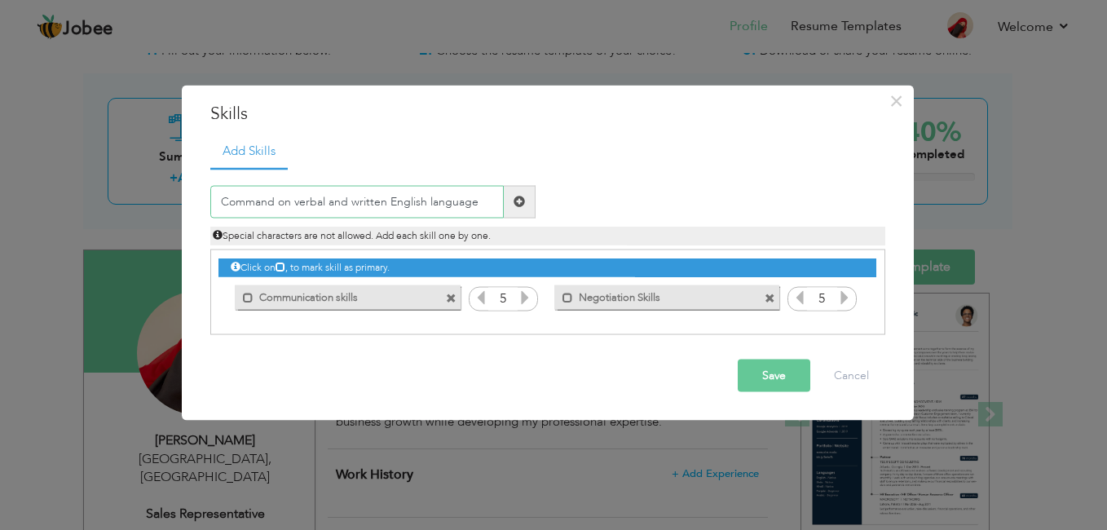
type input "Command on verbal and written English language"
click at [518, 205] on span at bounding box center [518, 201] width 11 height 11
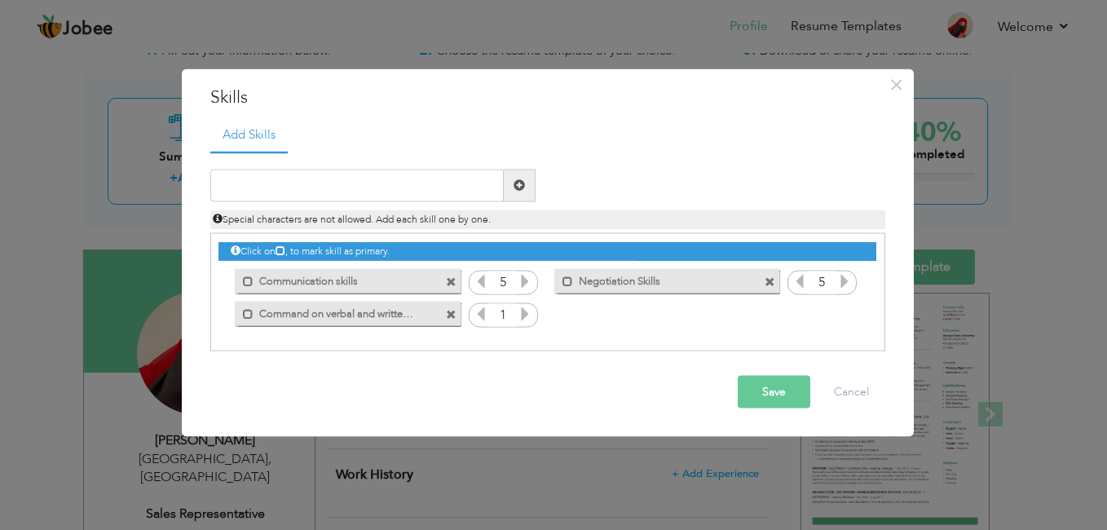
click at [790, 395] on button "Save" at bounding box center [773, 391] width 73 height 33
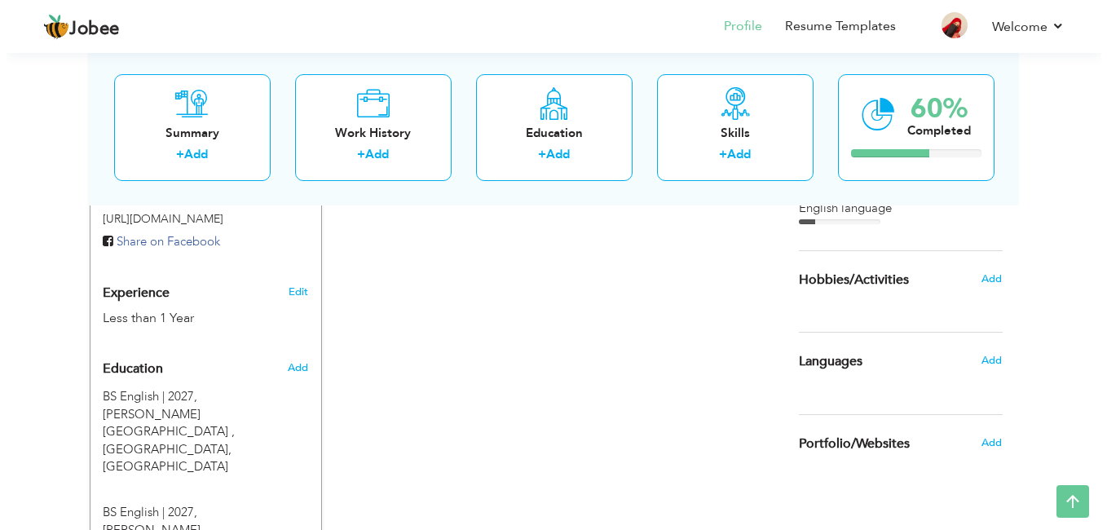
scroll to position [545, 0]
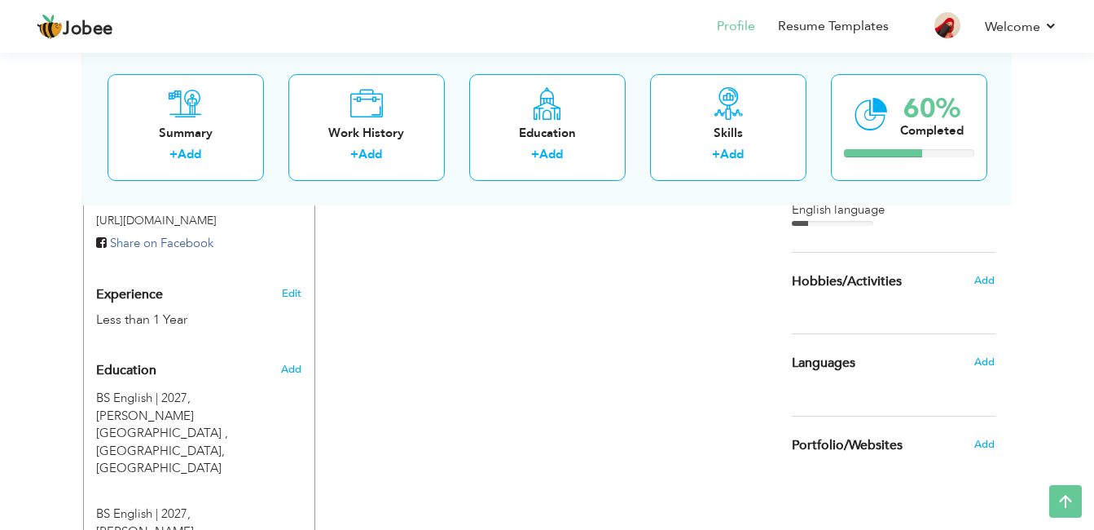
click at [850, 356] on span "Languages" at bounding box center [824, 363] width 64 height 15
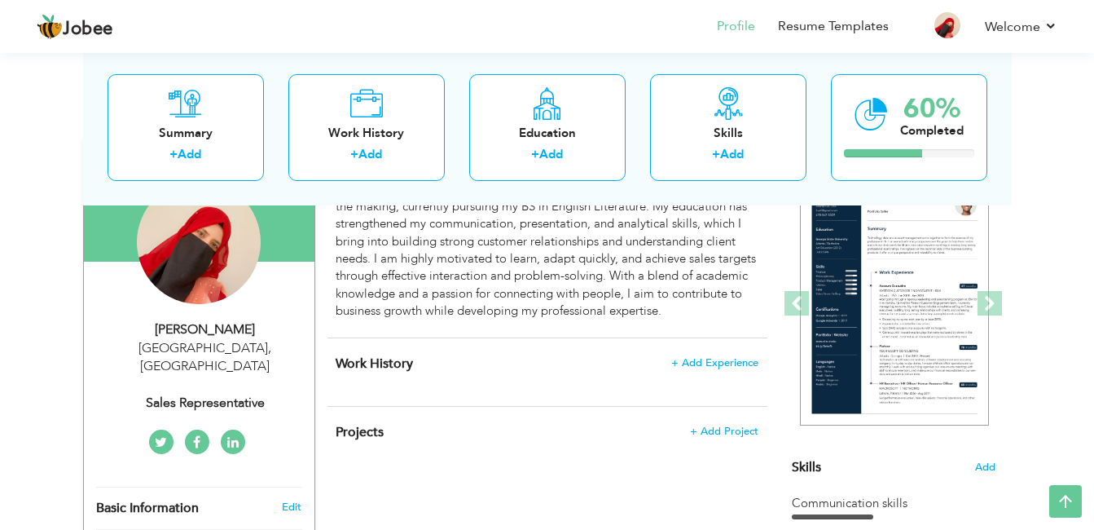
scroll to position [158, 0]
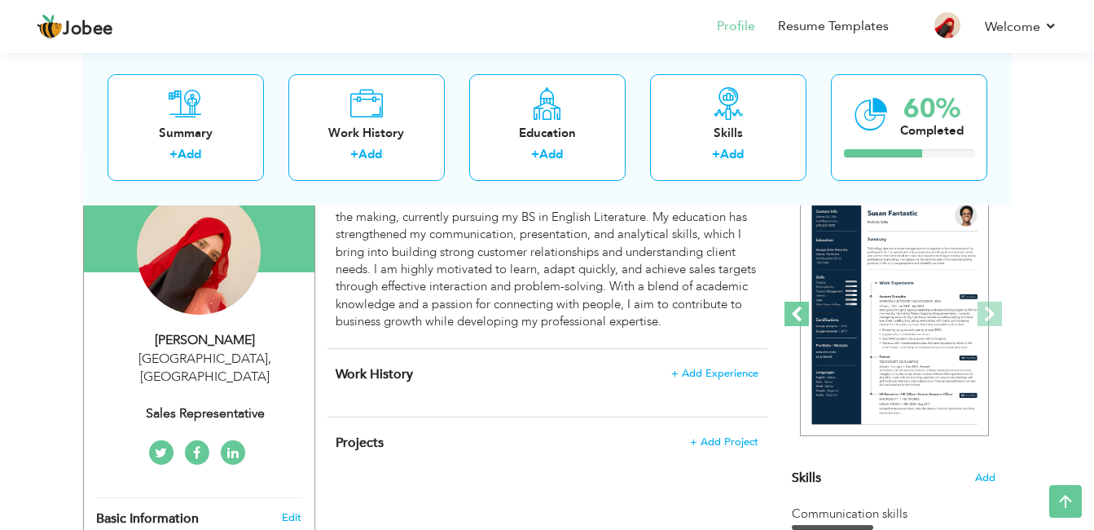
click at [794, 305] on span at bounding box center [797, 313] width 24 height 24
click at [798, 314] on span at bounding box center [797, 313] width 24 height 24
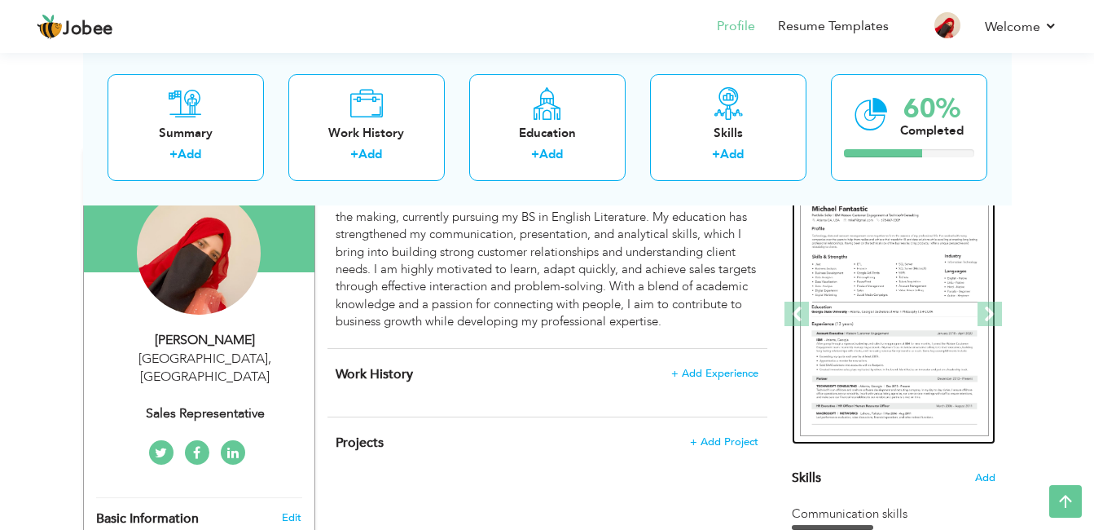
click at [852, 314] on img at bounding box center [894, 314] width 189 height 244
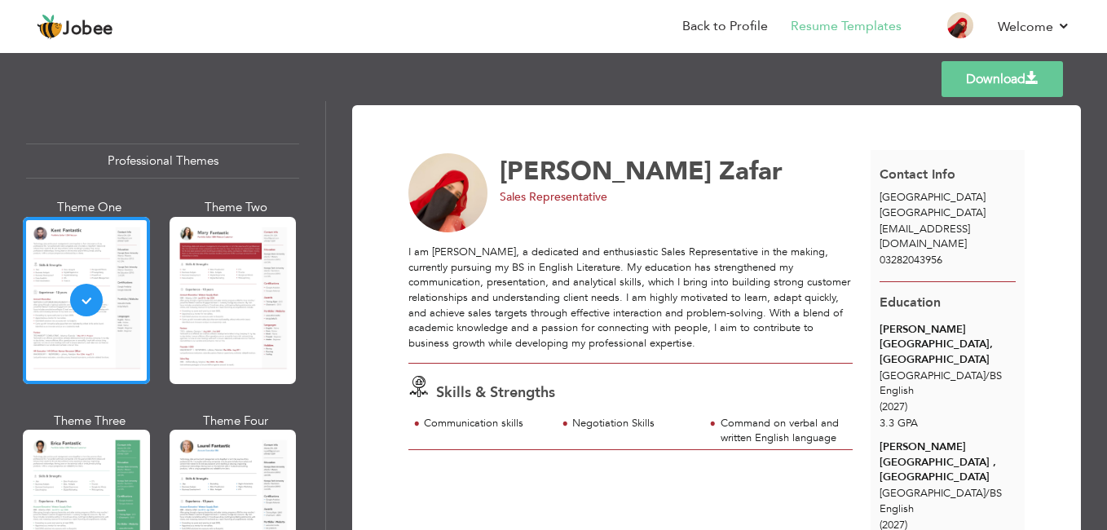
drag, startPoint x: 1082, startPoint y: 252, endPoint x: 1081, endPoint y: 266, distance: 14.7
click at [1081, 266] on div "Download [PERSON_NAME] Sales Representative Skills & Strengths" at bounding box center [716, 315] width 781 height 429
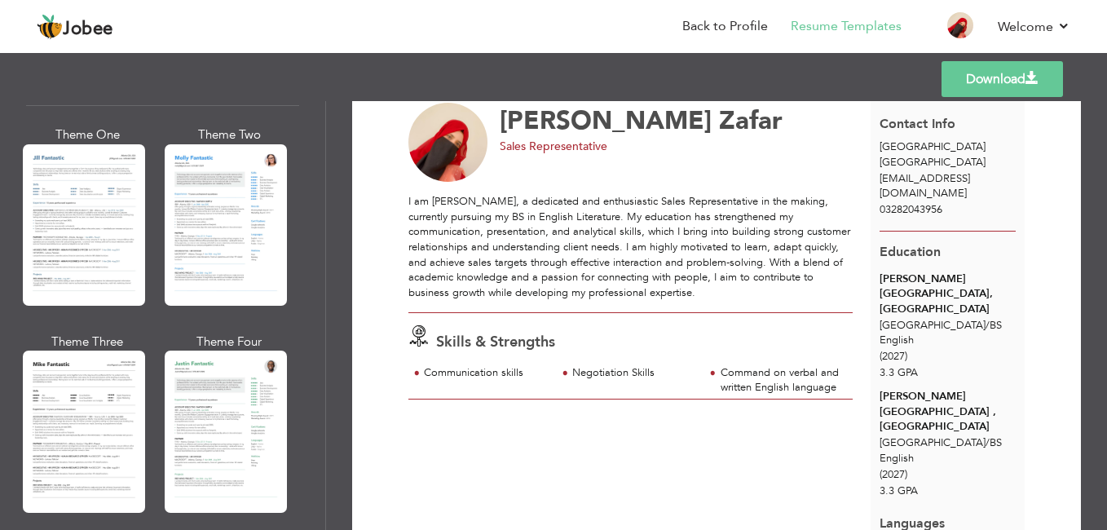
scroll to position [872, 0]
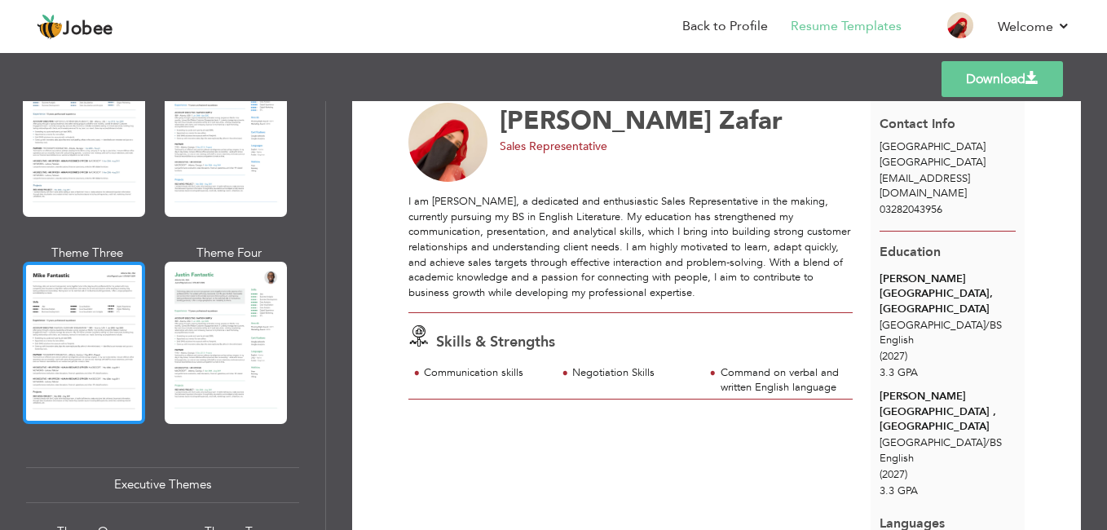
click at [61, 350] on div at bounding box center [84, 342] width 122 height 161
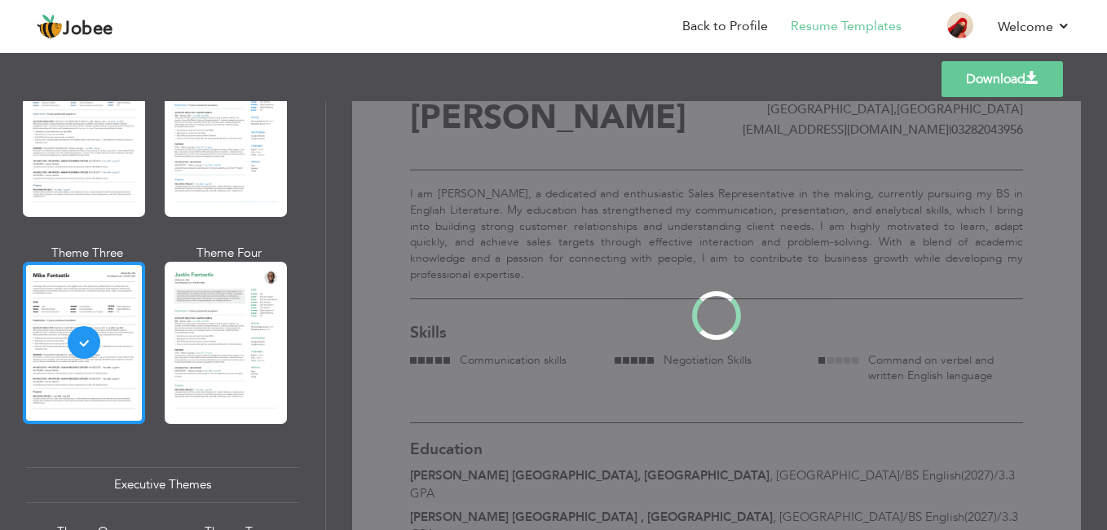
scroll to position [0, 0]
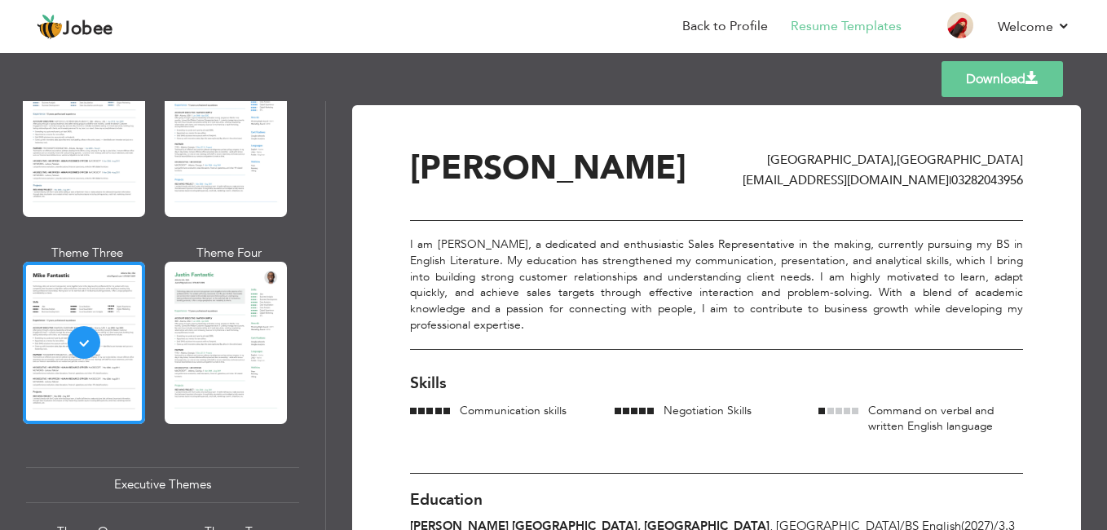
click at [545, 220] on div "I am [PERSON_NAME], a dedicated and enthusiastic Sales Representative in the ma…" at bounding box center [716, 284] width 613 height 129
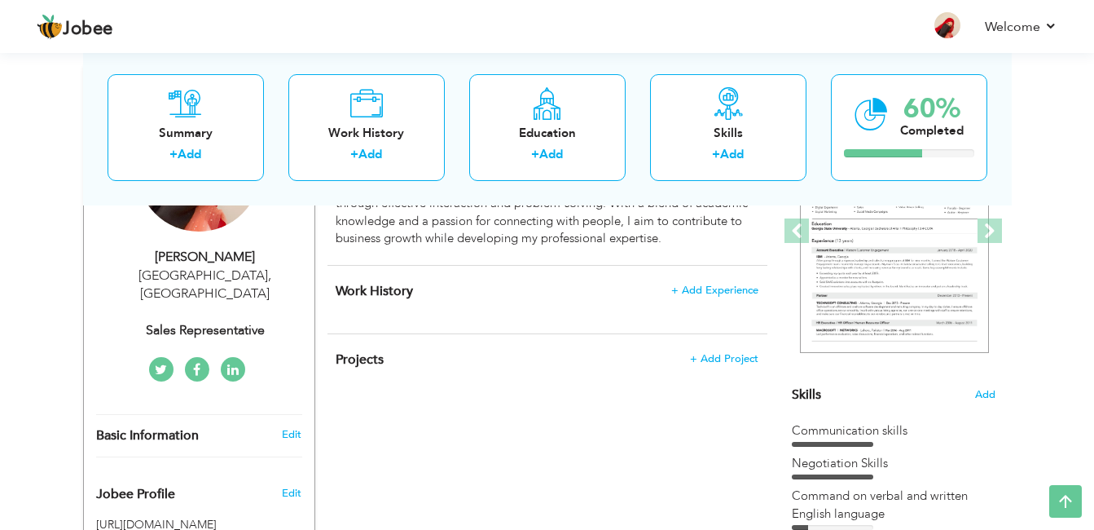
scroll to position [244, 0]
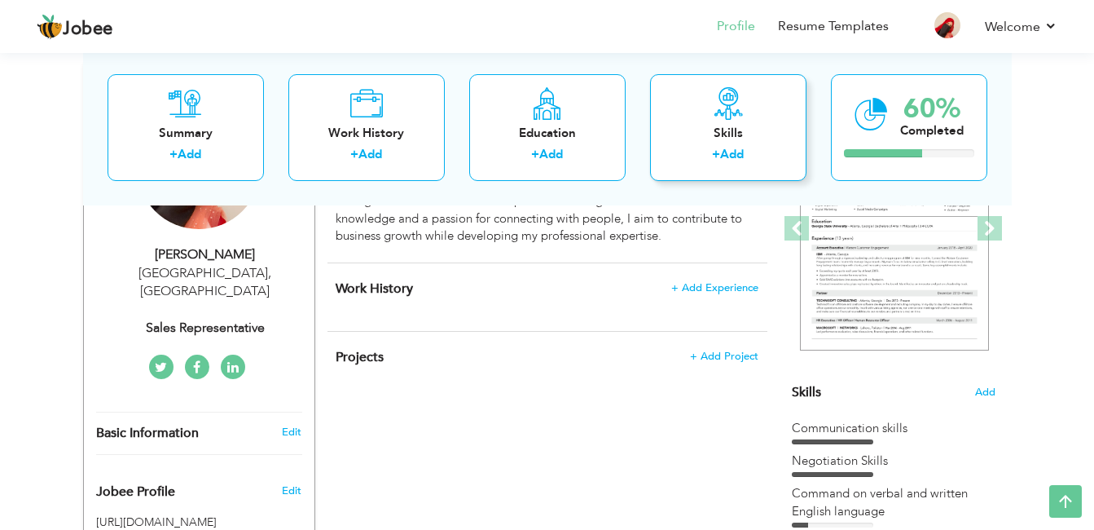
click at [712, 92] on icon at bounding box center [728, 102] width 33 height 33
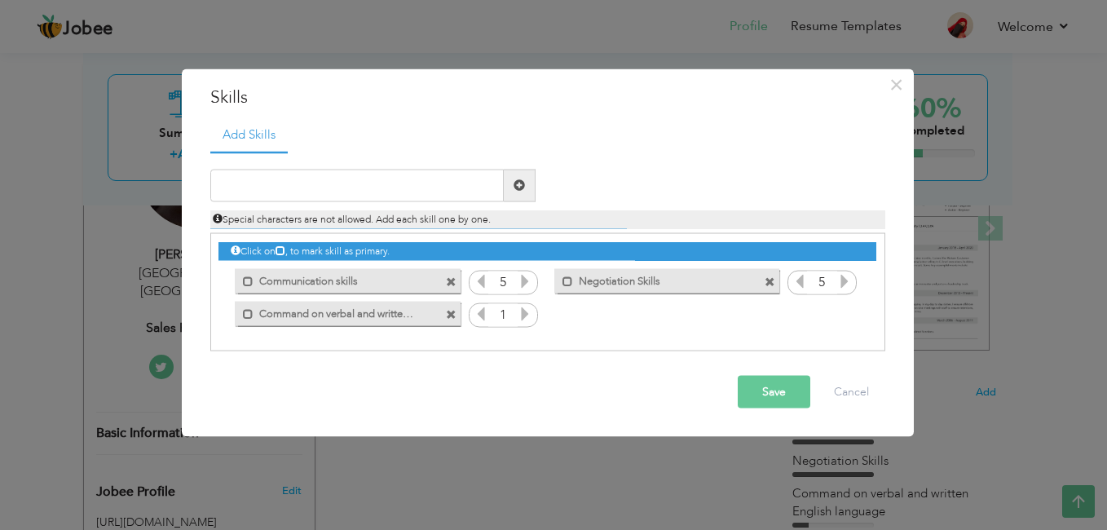
click at [526, 313] on icon at bounding box center [524, 313] width 15 height 15
click at [756, 394] on button "Save" at bounding box center [773, 391] width 73 height 33
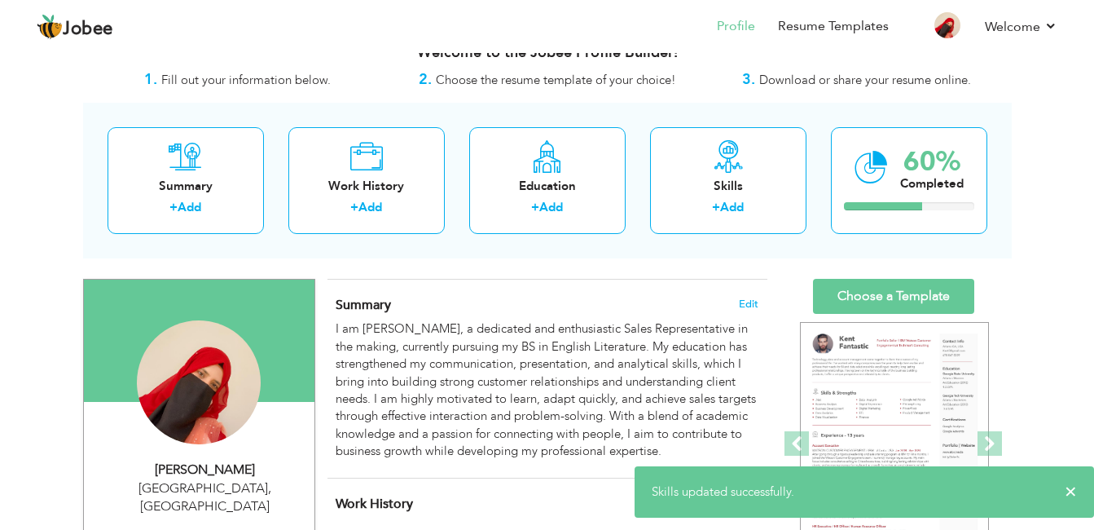
scroll to position [111, 0]
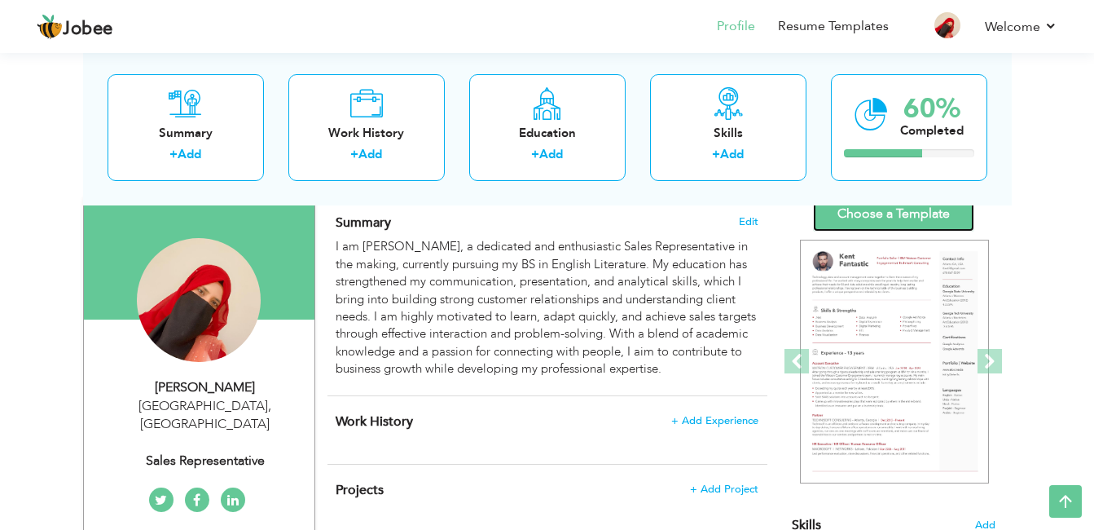
click at [890, 221] on link "Choose a Template" at bounding box center [893, 213] width 161 height 35
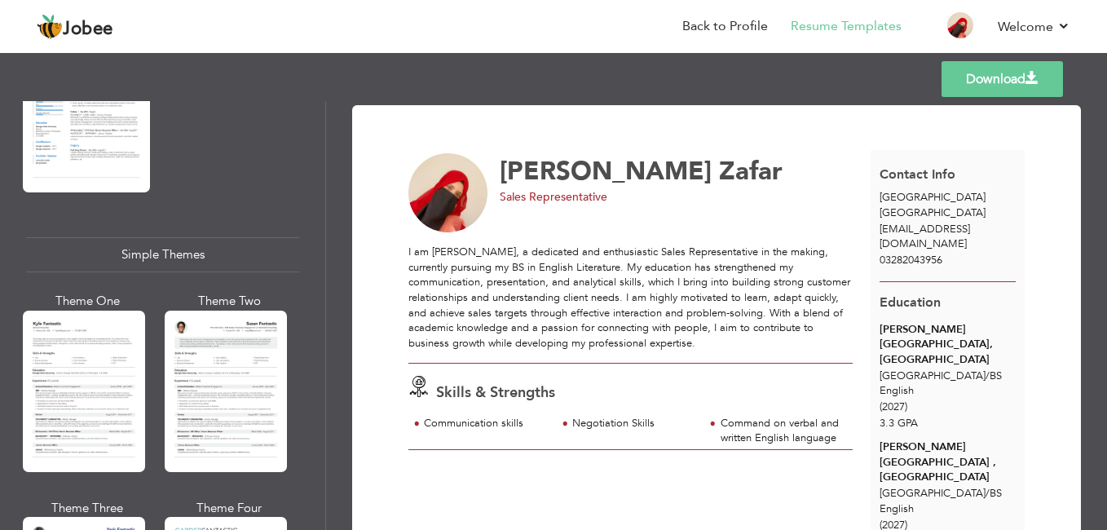
scroll to position [2723, 0]
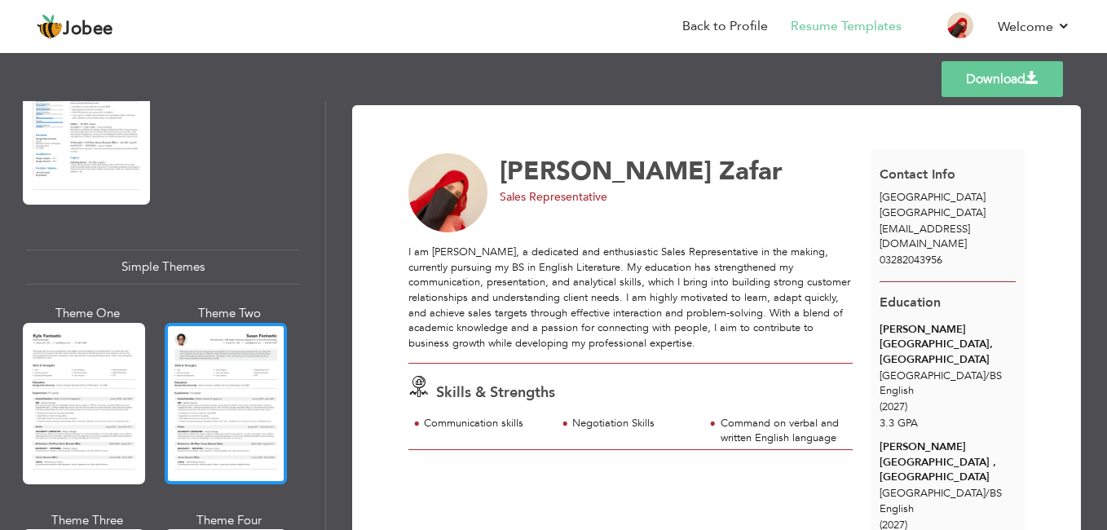
click at [237, 414] on div at bounding box center [226, 403] width 122 height 161
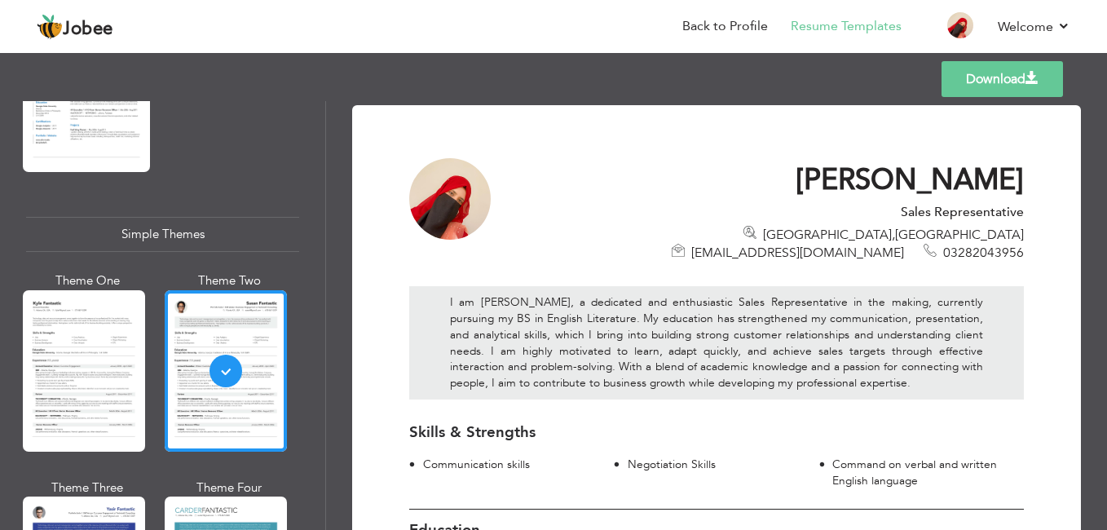
scroll to position [2788, 0]
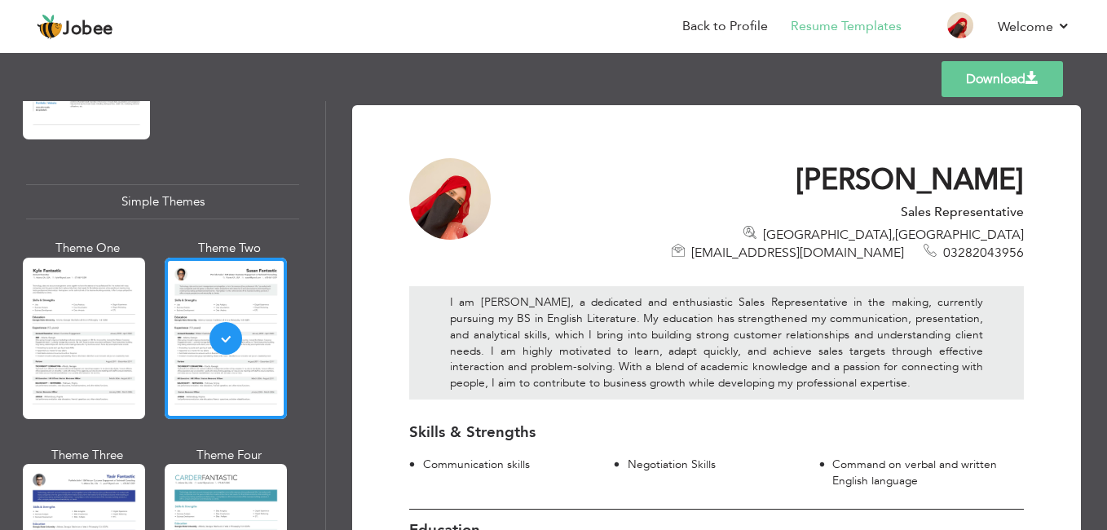
click at [1006, 84] on link "Download" at bounding box center [1001, 79] width 121 height 36
